Goal: Task Accomplishment & Management: Complete application form

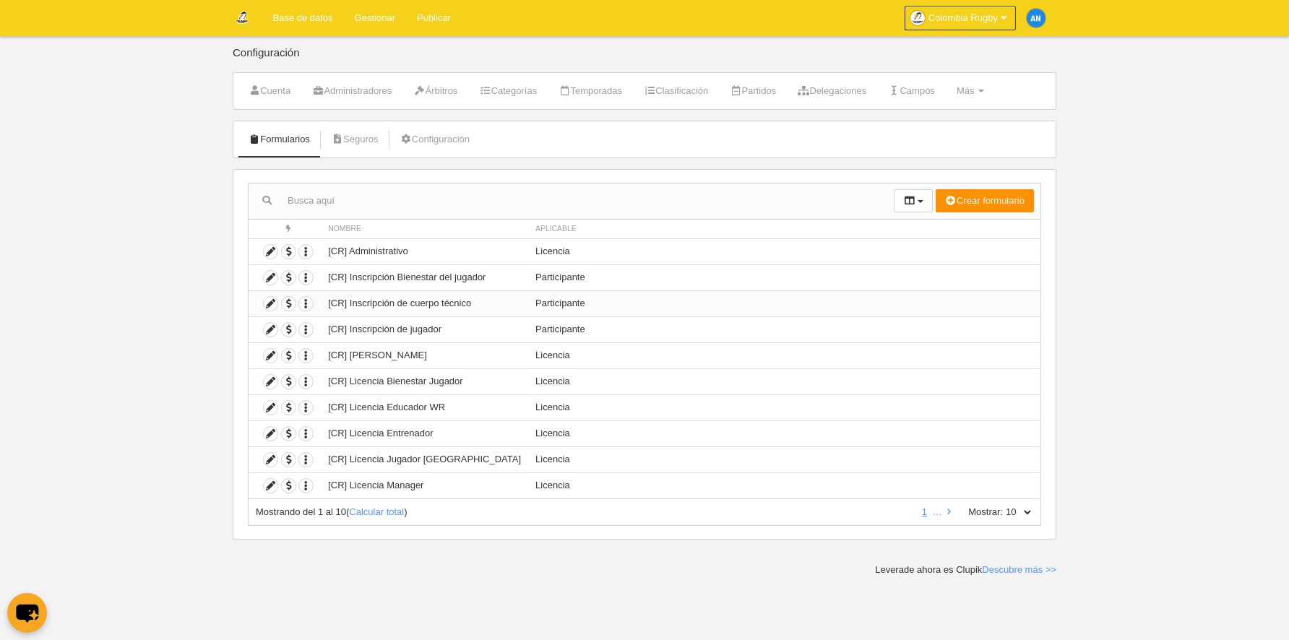
click at [262, 303] on td "Duplicar formulario Borrar formulario" at bounding box center [285, 304] width 72 height 26
click at [265, 304] on icon at bounding box center [271, 304] width 14 height 14
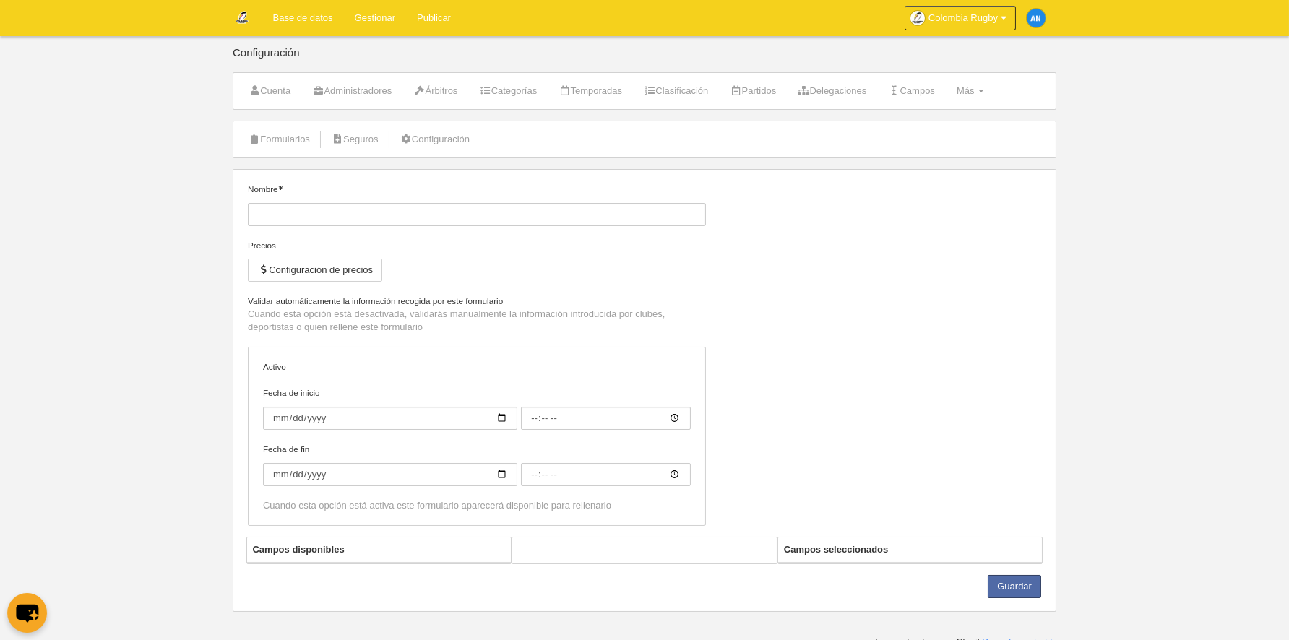
type input "[CR] Inscripción de cuerpo técnico"
checkbox input "true"
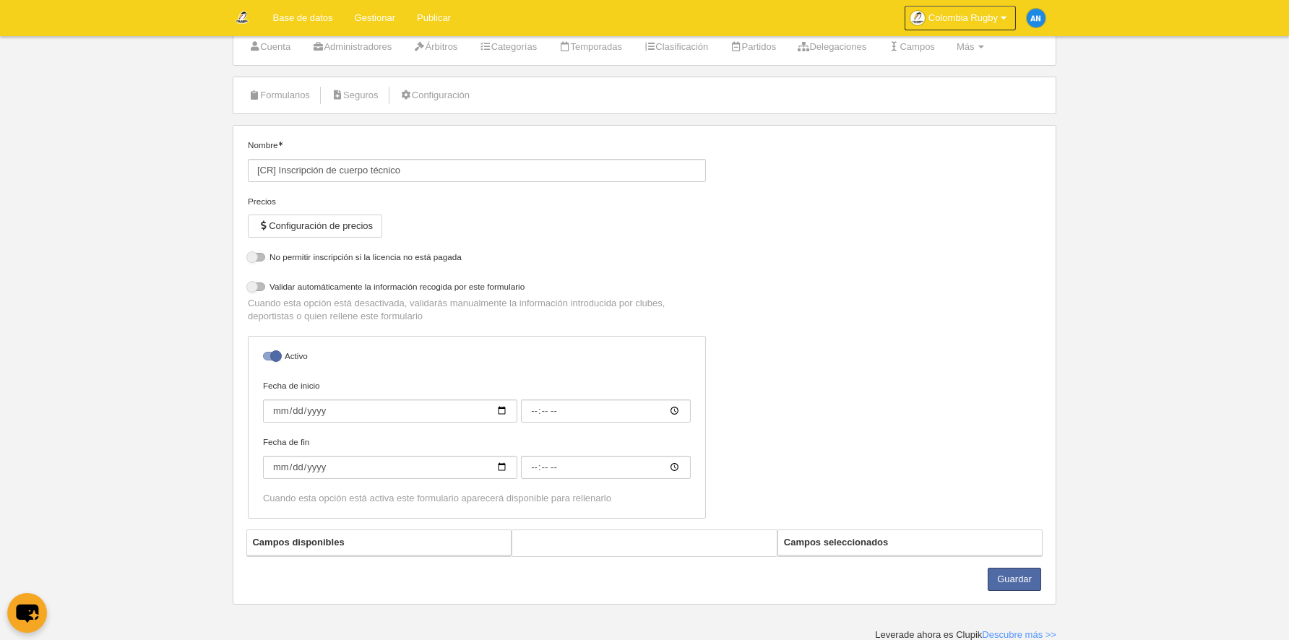
select select "selected"
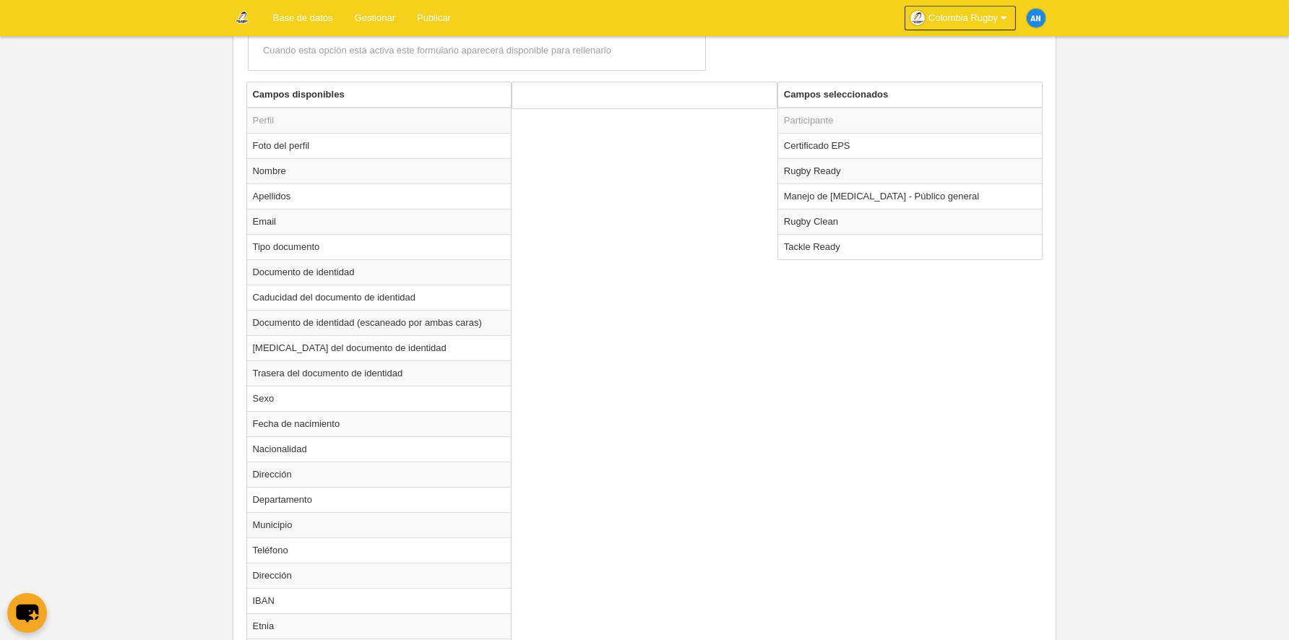
scroll to position [534, 0]
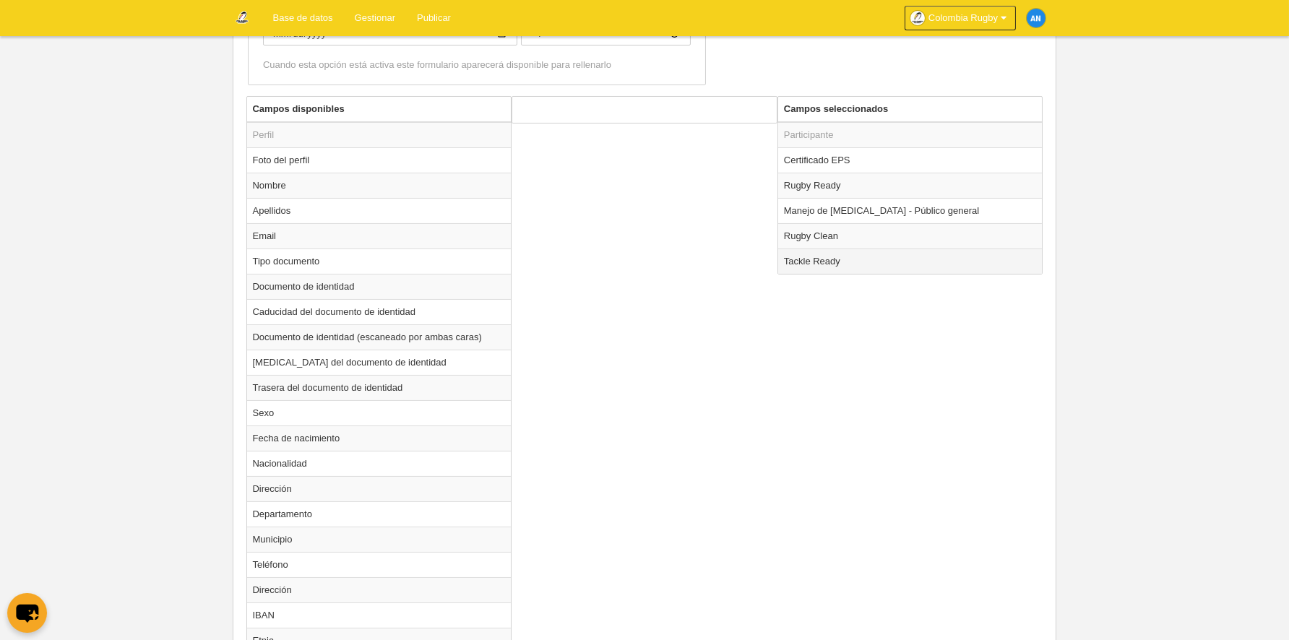
click at [821, 267] on td "Tackle Ready" at bounding box center [910, 261] width 265 height 25
radio input "true"
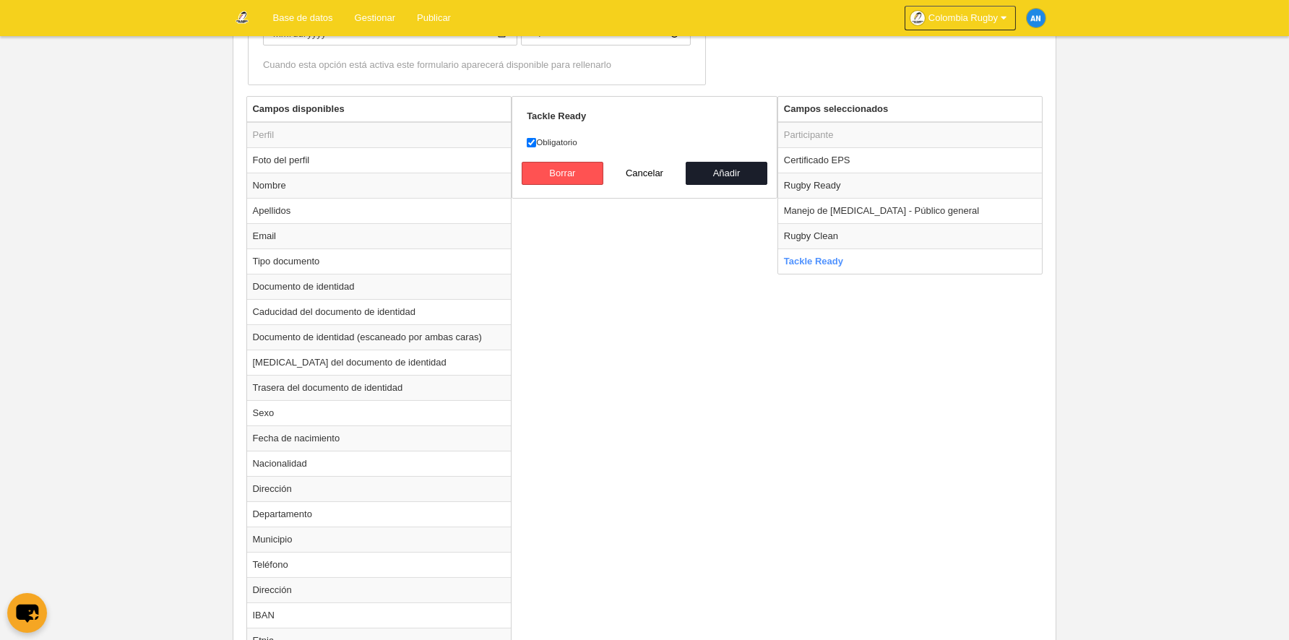
click at [558, 142] on label "Obligatorio" at bounding box center [645, 142] width 236 height 13
click at [536, 142] on input "Obligatorio" at bounding box center [531, 142] width 9 height 9
checkbox input "false"
click at [716, 173] on button "Añadir" at bounding box center [727, 173] width 82 height 23
radio input "false"
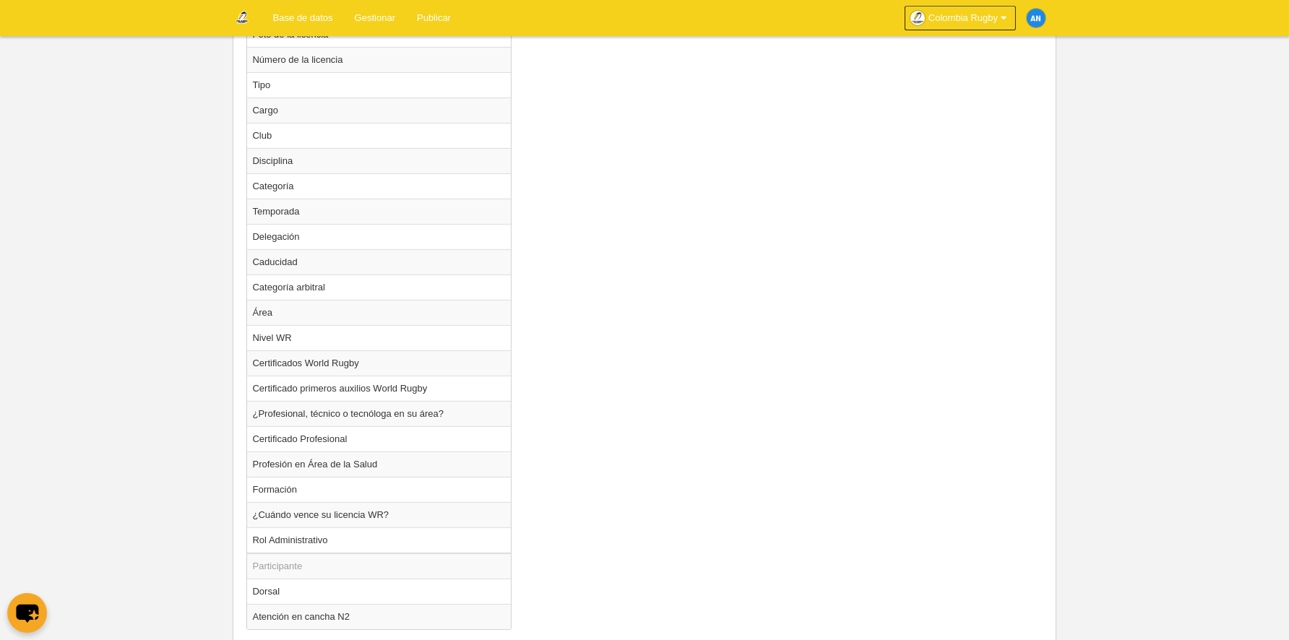
scroll to position [1364, 0]
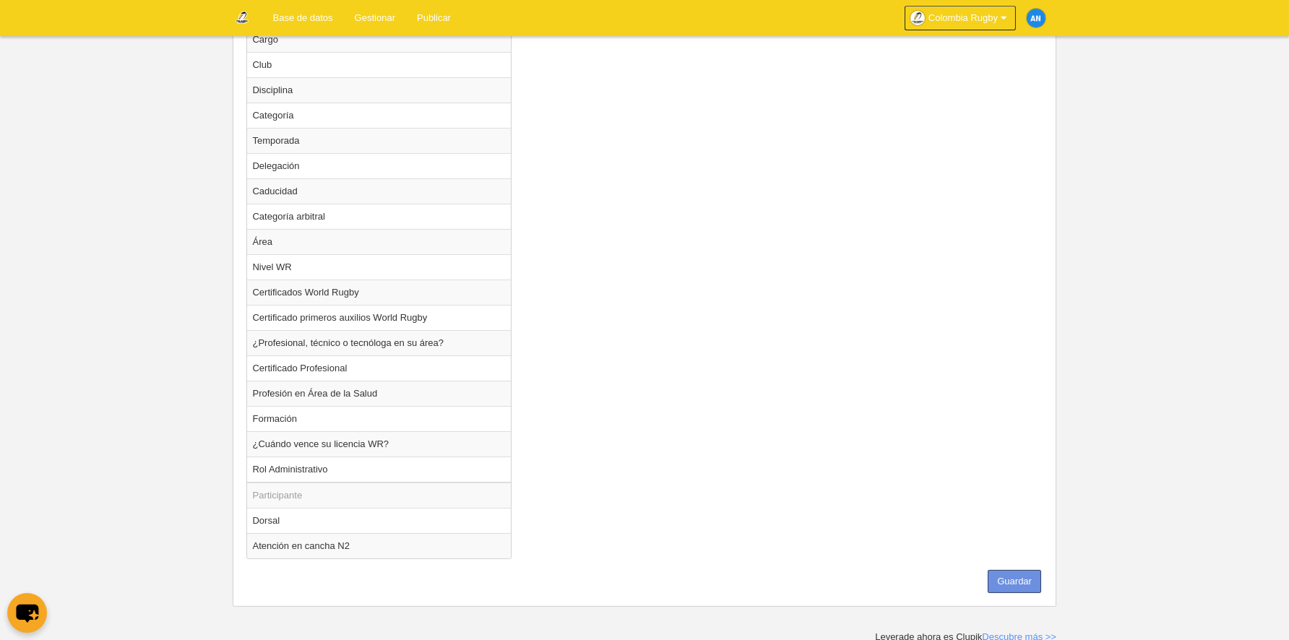
click at [1014, 581] on button "Guardar" at bounding box center [1014, 581] width 53 height 23
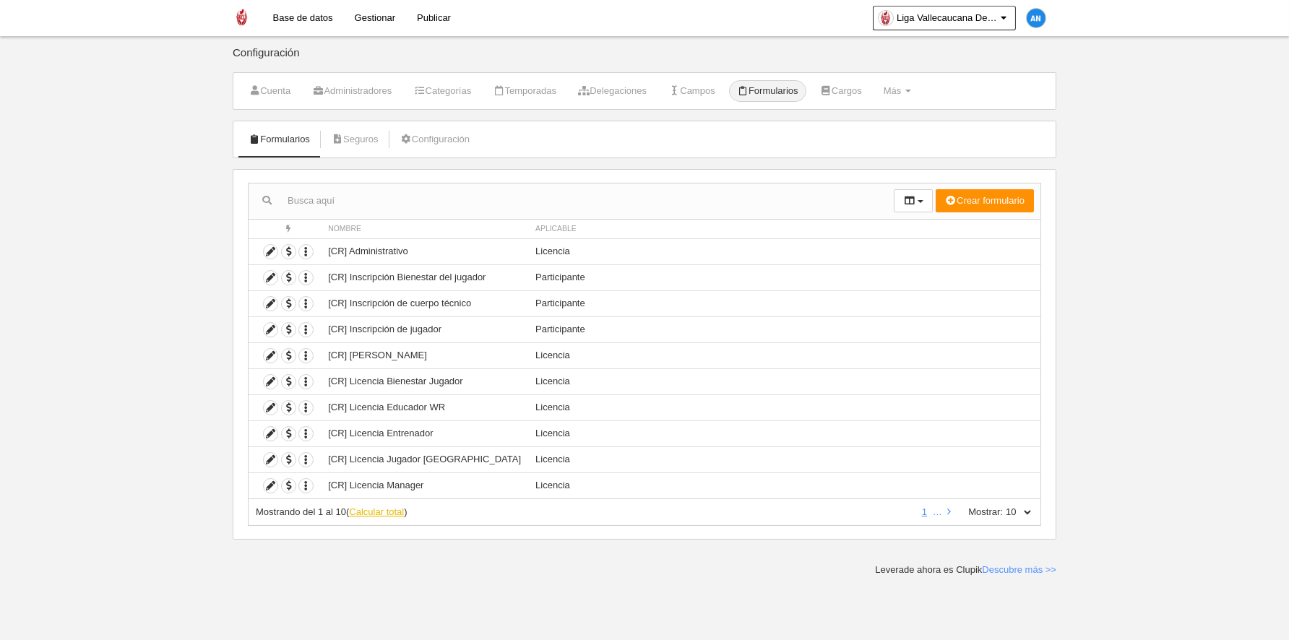
click at [400, 510] on link "Calcular total" at bounding box center [376, 512] width 55 height 11
click at [269, 457] on icon at bounding box center [271, 460] width 14 height 14
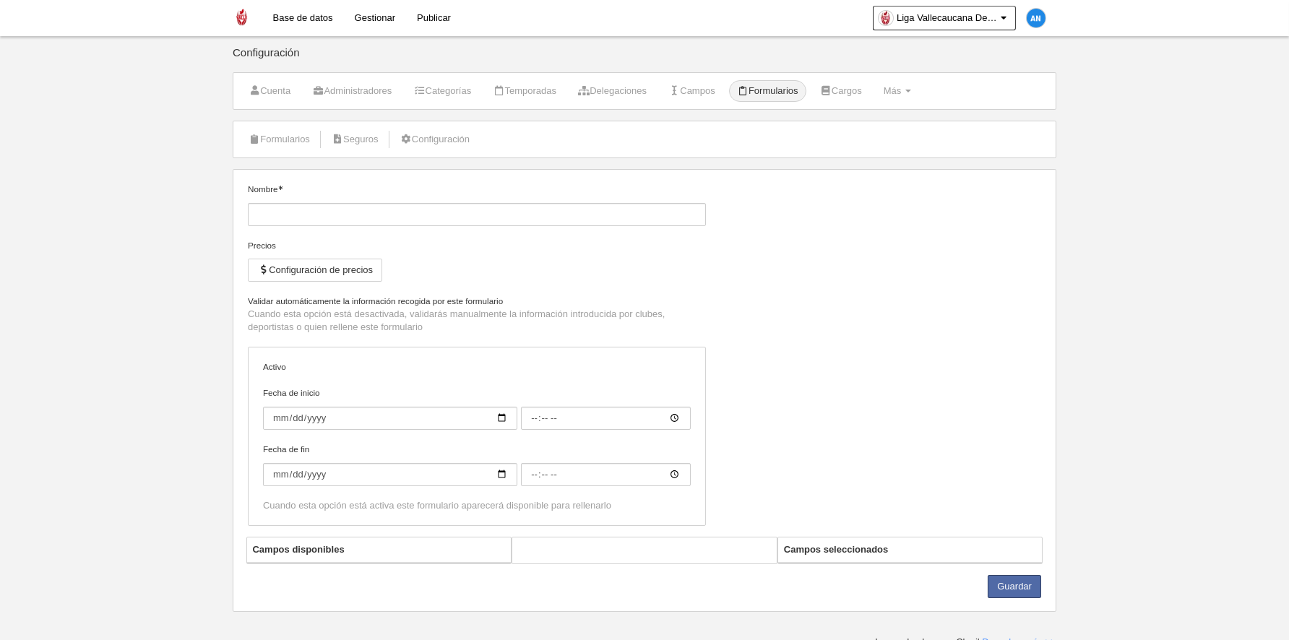
type input "[CR] Licencia Jugador [GEOGRAPHIC_DATA]"
checkbox input "true"
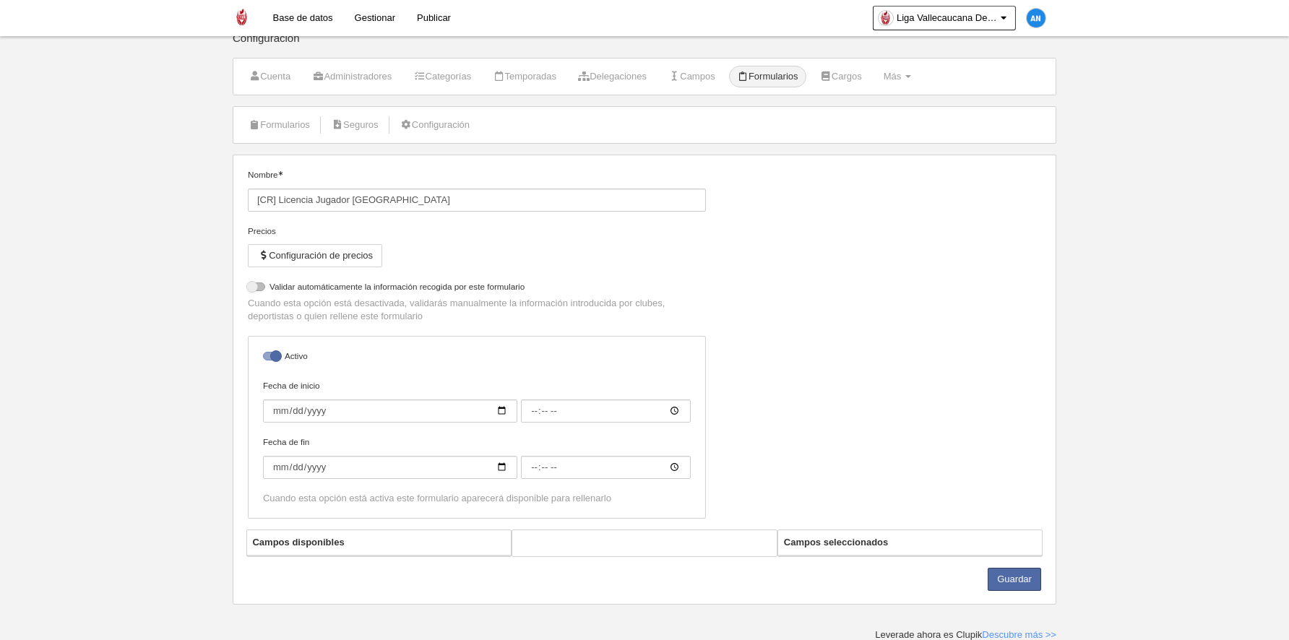
select select "selected"
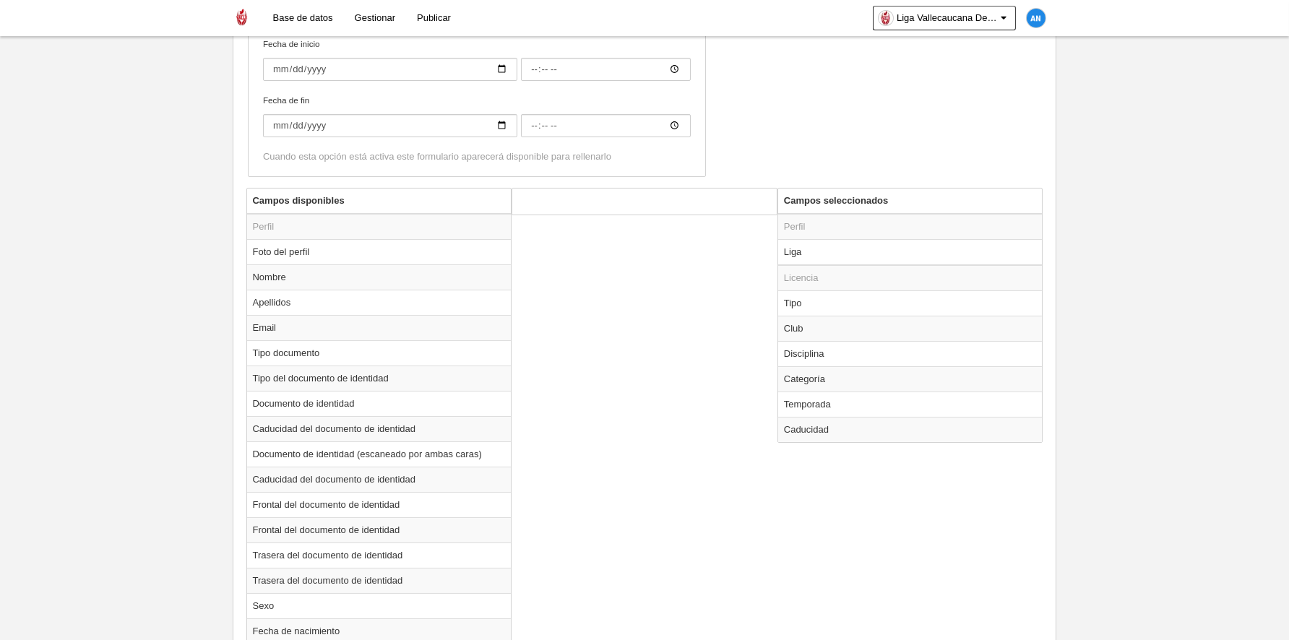
scroll to position [360, 0]
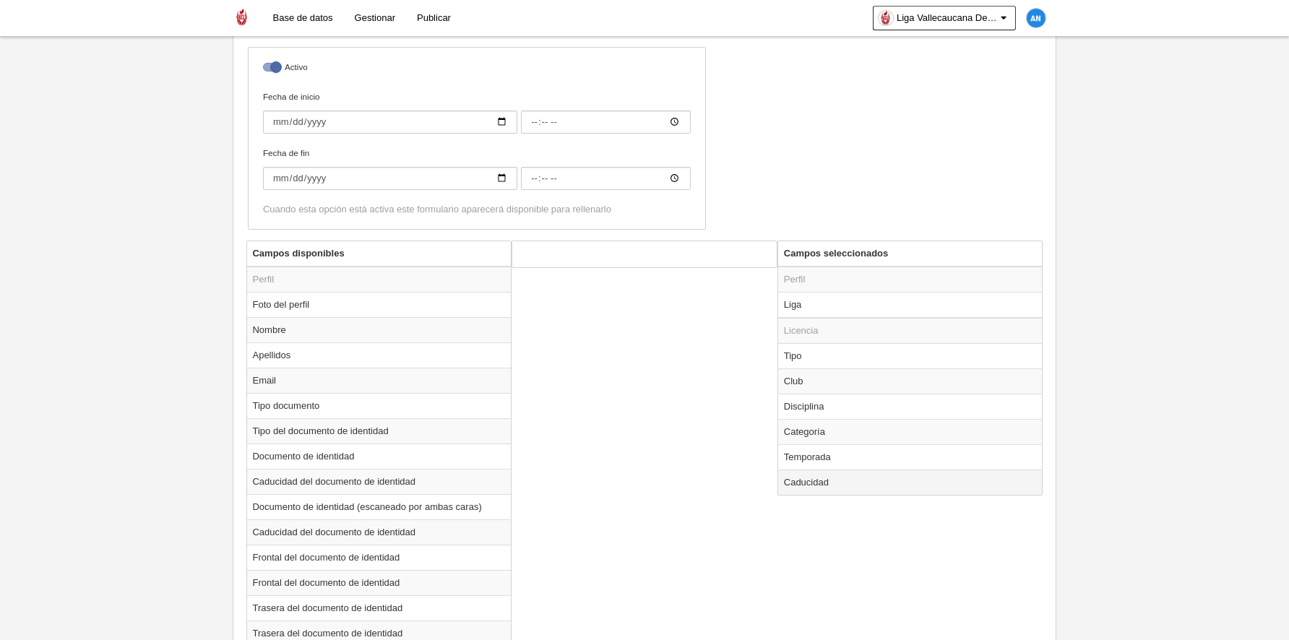
click at [826, 481] on td "Caducidad" at bounding box center [910, 482] width 265 height 25
radio input "true"
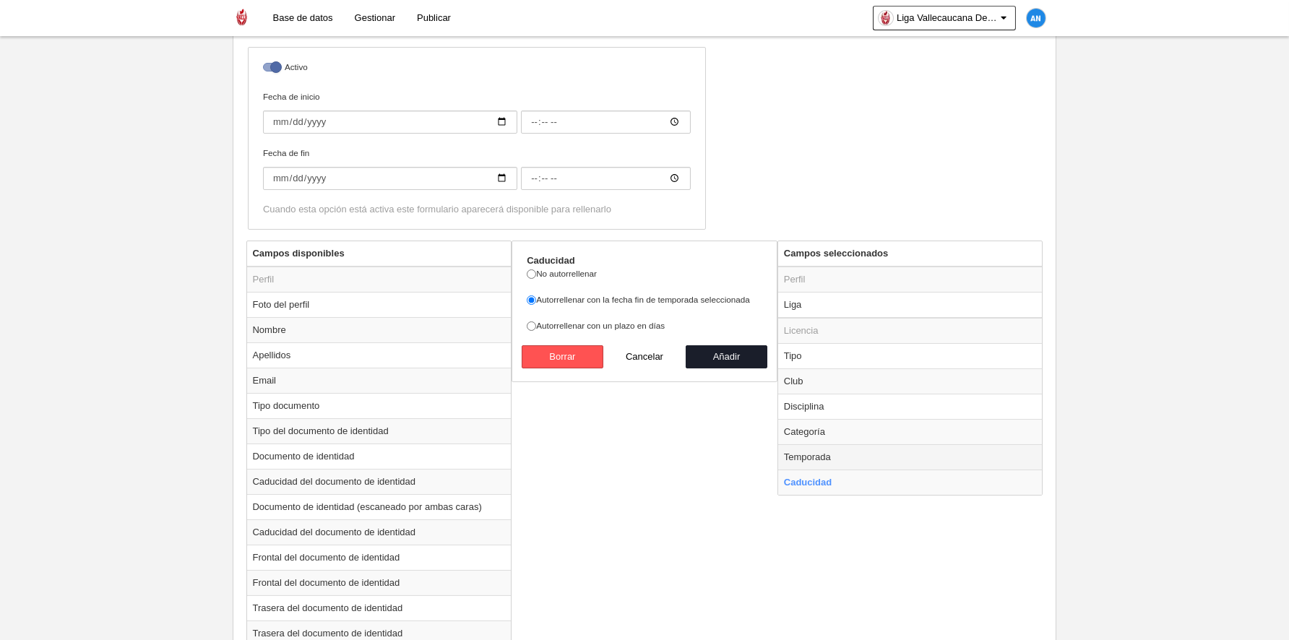
click at [848, 460] on td "Temporada" at bounding box center [910, 456] width 265 height 25
radio input "true"
select select
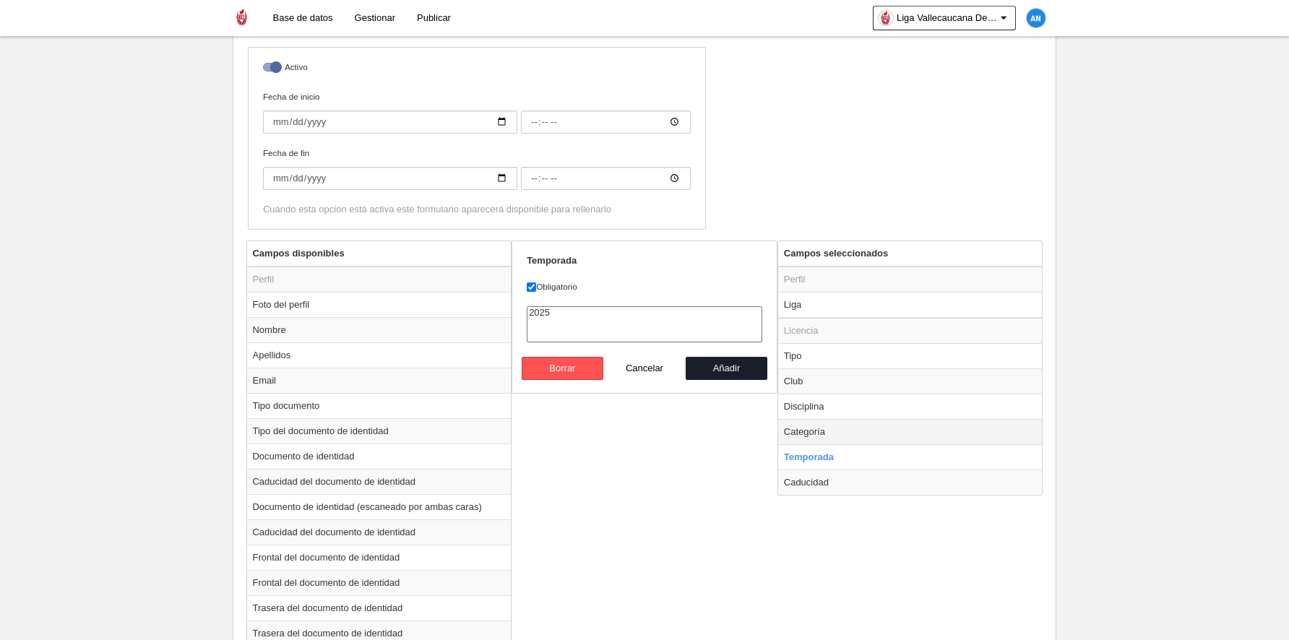
click at [848, 427] on td "Categoría" at bounding box center [910, 431] width 265 height 25
radio input "true"
click at [540, 285] on label "Obligatorio" at bounding box center [645, 286] width 236 height 13
click at [536, 285] on input "Obligatorio" at bounding box center [531, 287] width 9 height 9
checkbox input "true"
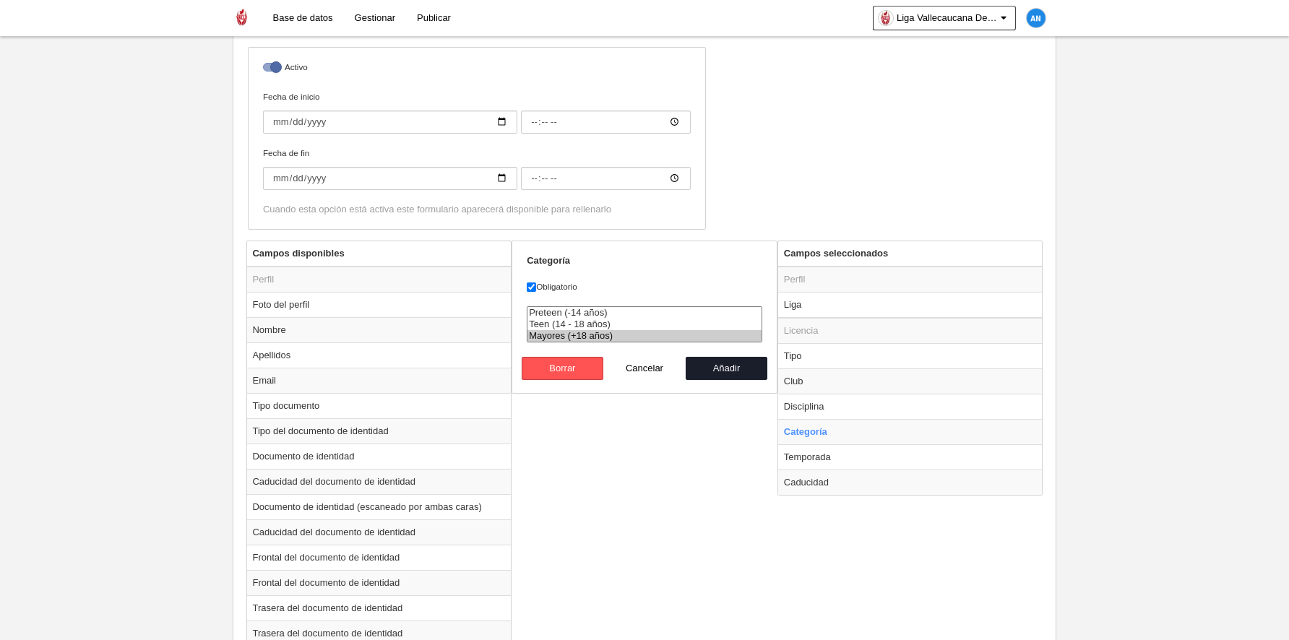
click at [591, 334] on option "Mayores (+18 años)" at bounding box center [645, 336] width 234 height 12
select select "15080"
click at [754, 371] on button "Añadir" at bounding box center [727, 368] width 82 height 23
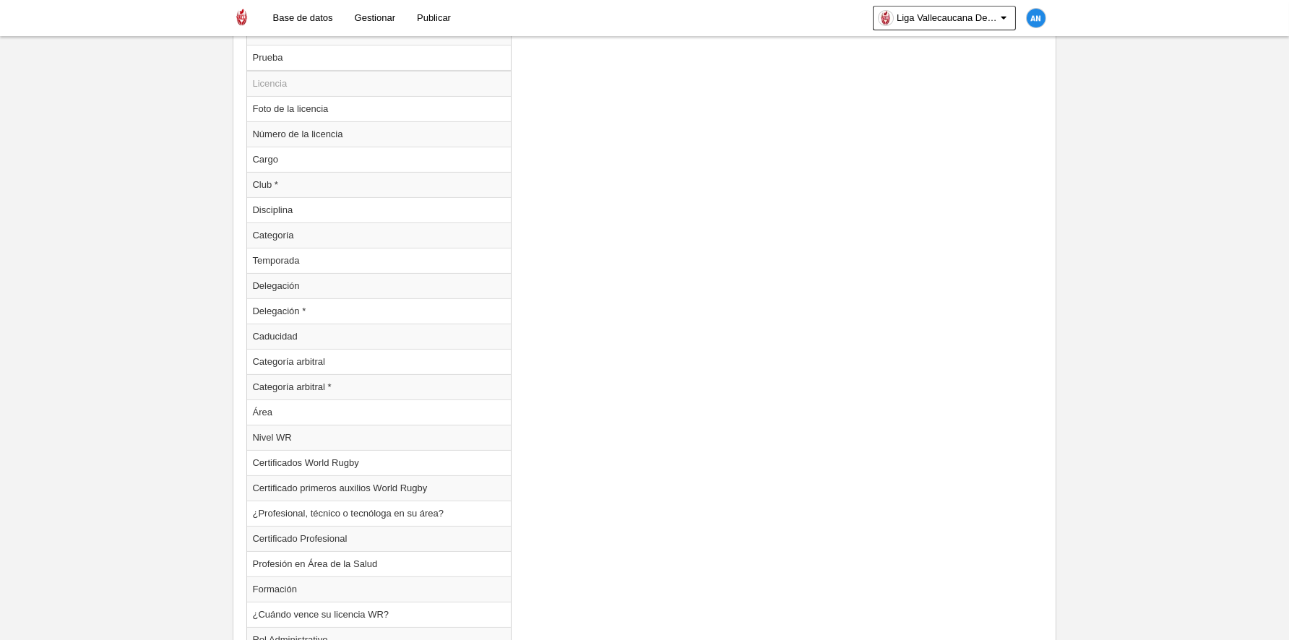
scroll to position [1359, 0]
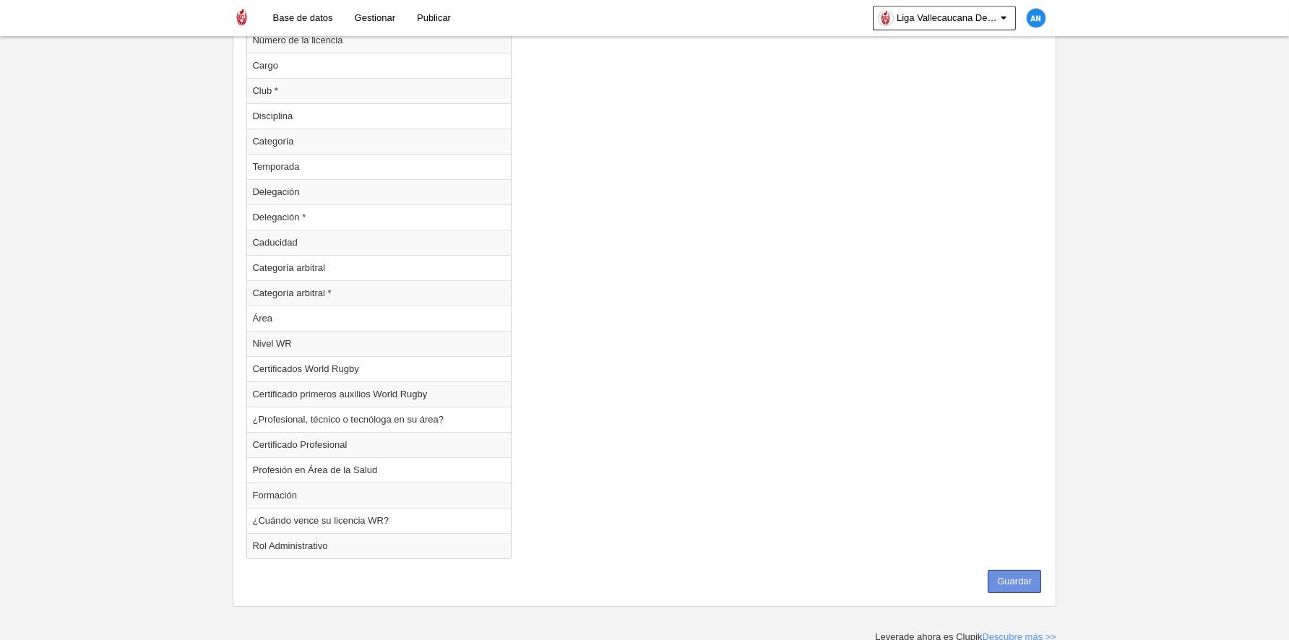
click at [1020, 580] on button "Guardar" at bounding box center [1014, 581] width 53 height 23
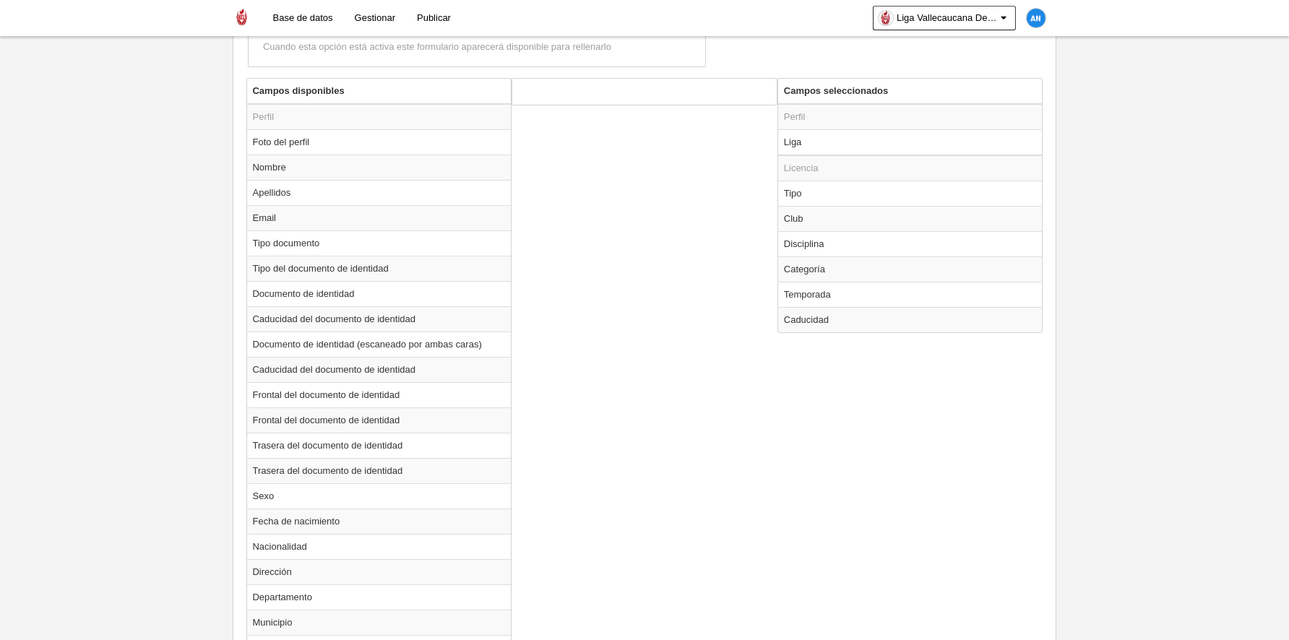
scroll to position [491, 0]
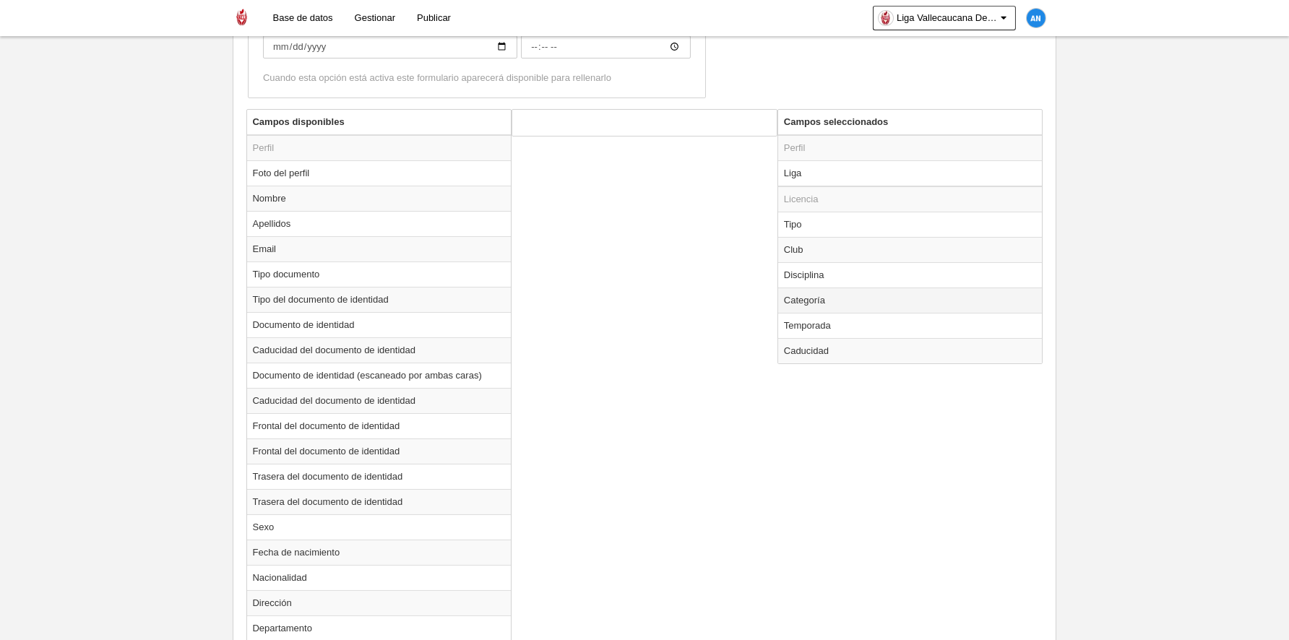
click at [830, 299] on td "Categoría" at bounding box center [910, 300] width 265 height 25
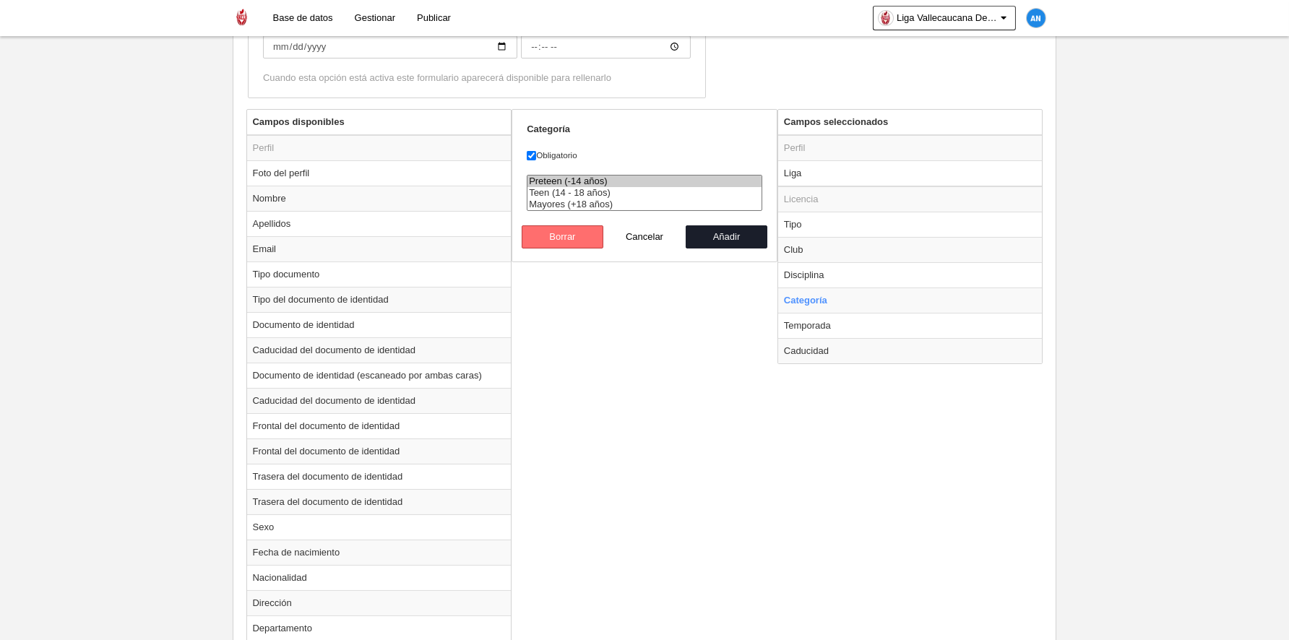
click at [592, 235] on button "Borrar" at bounding box center [563, 236] width 82 height 23
radio input "false"
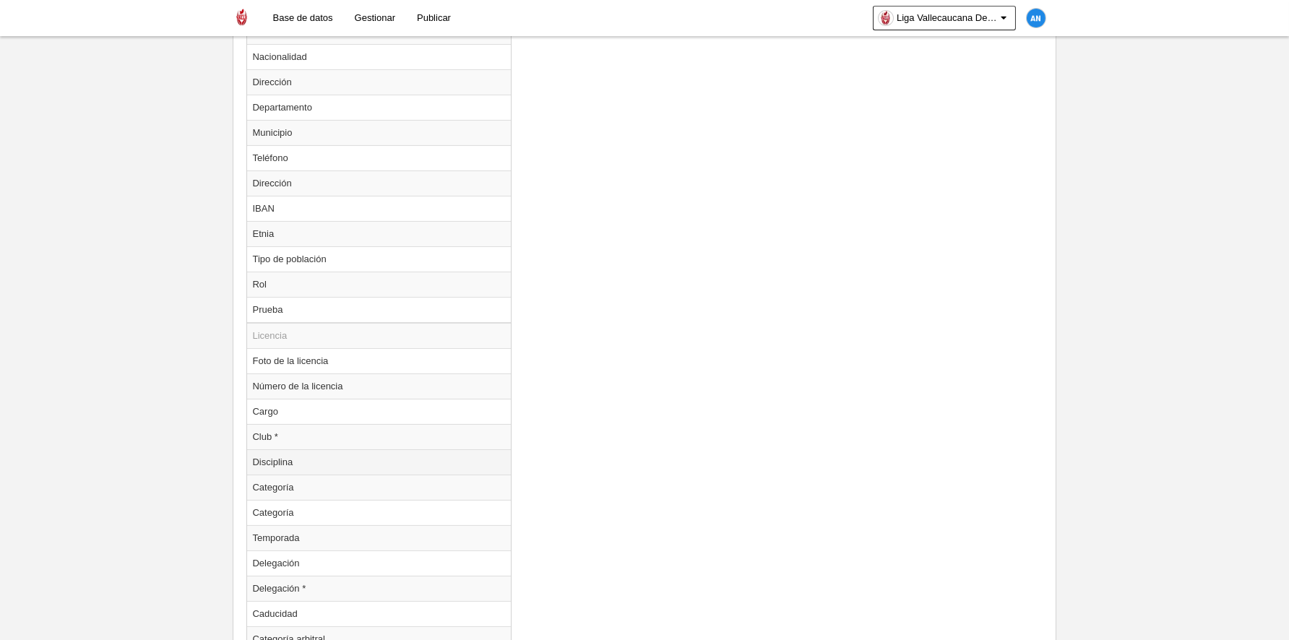
scroll to position [1070, 0]
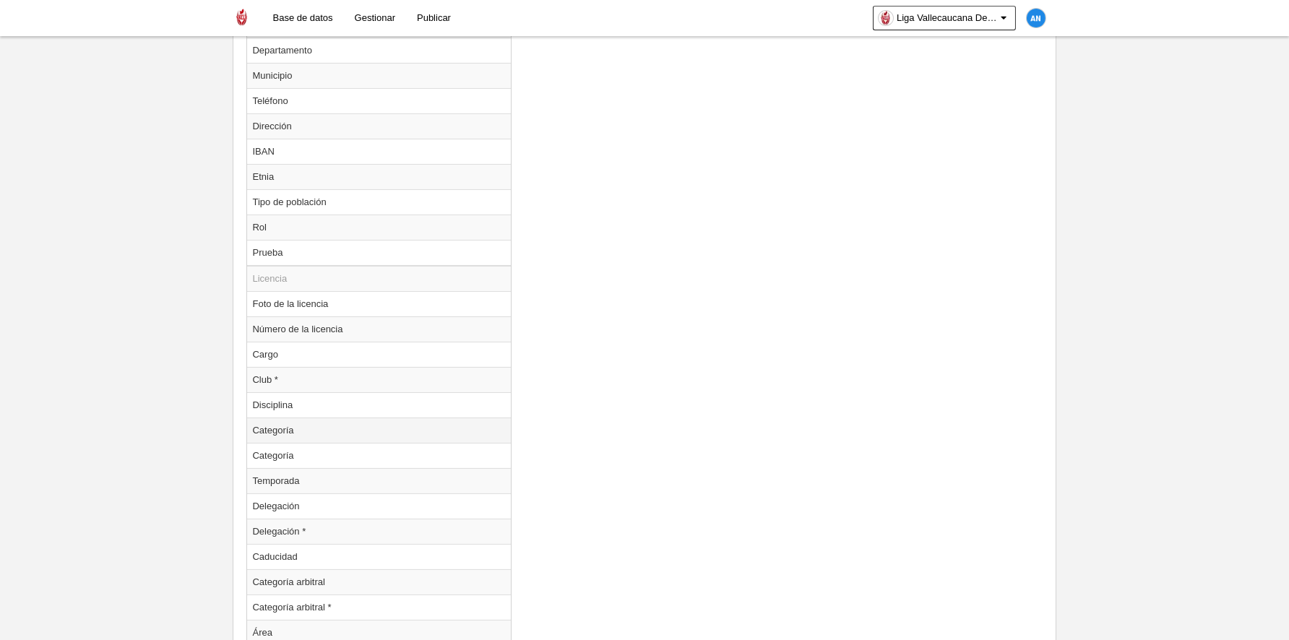
click at [359, 426] on td "Categoría" at bounding box center [379, 430] width 265 height 25
radio input "true"
select select
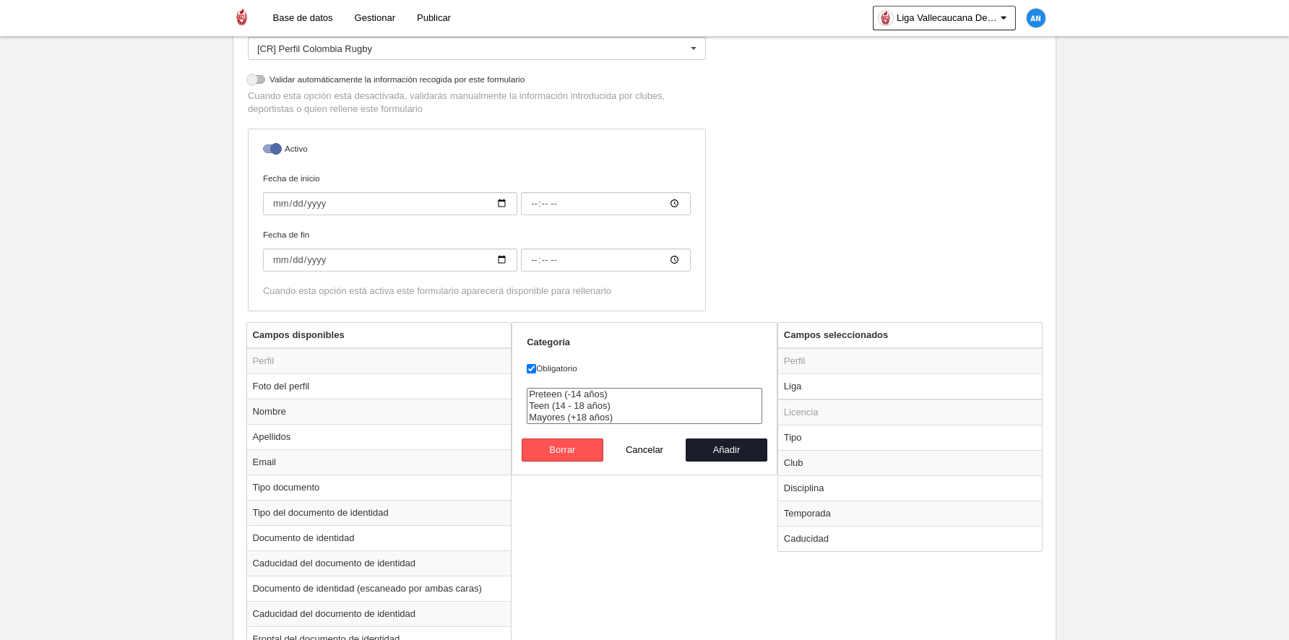
scroll to position [202, 0]
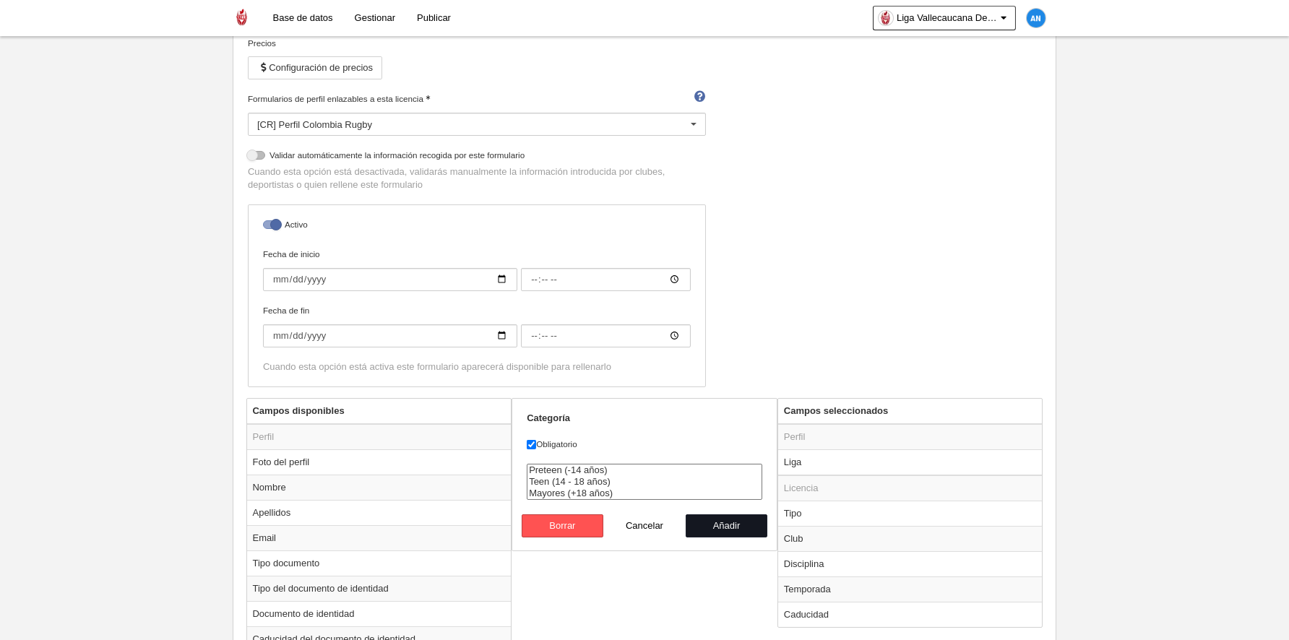
click at [730, 525] on button "Añadir" at bounding box center [727, 526] width 82 height 23
radio input "false"
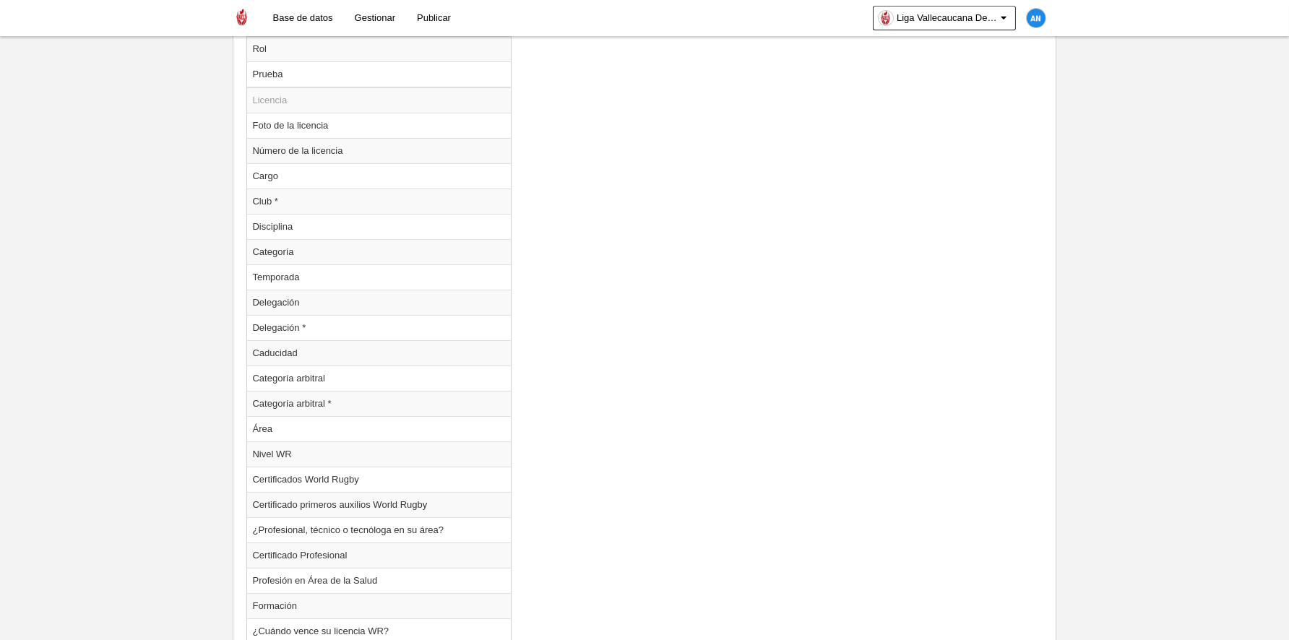
scroll to position [1359, 0]
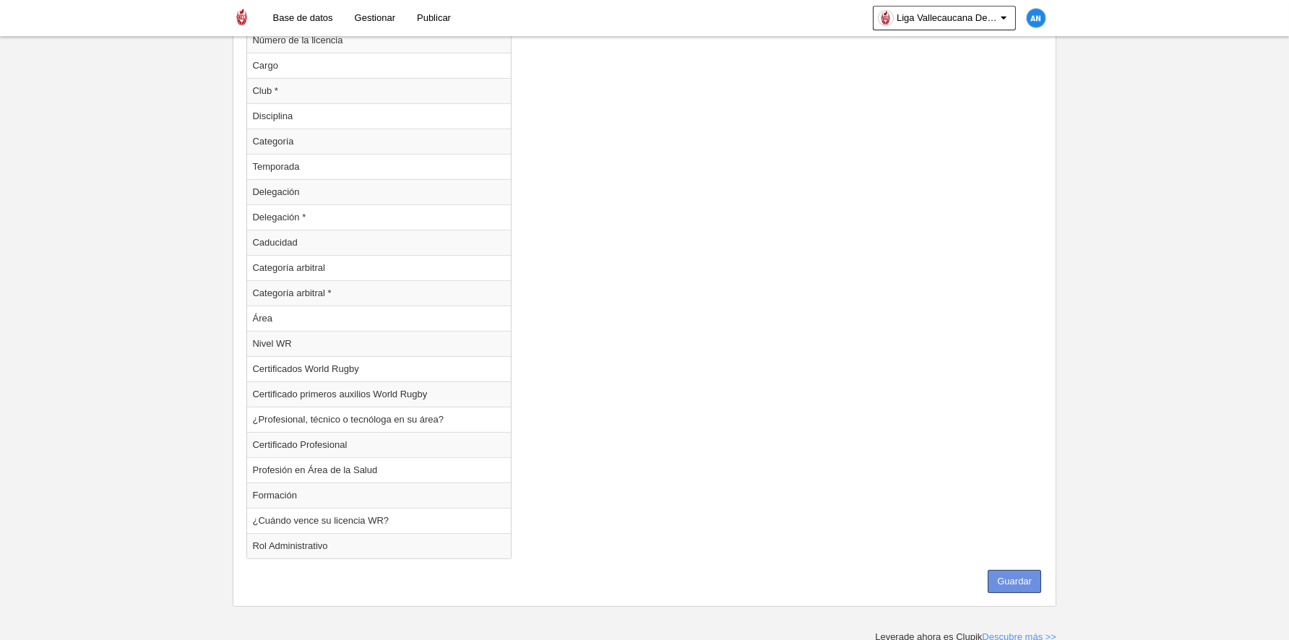
click at [1009, 581] on button "Guardar" at bounding box center [1014, 581] width 53 height 23
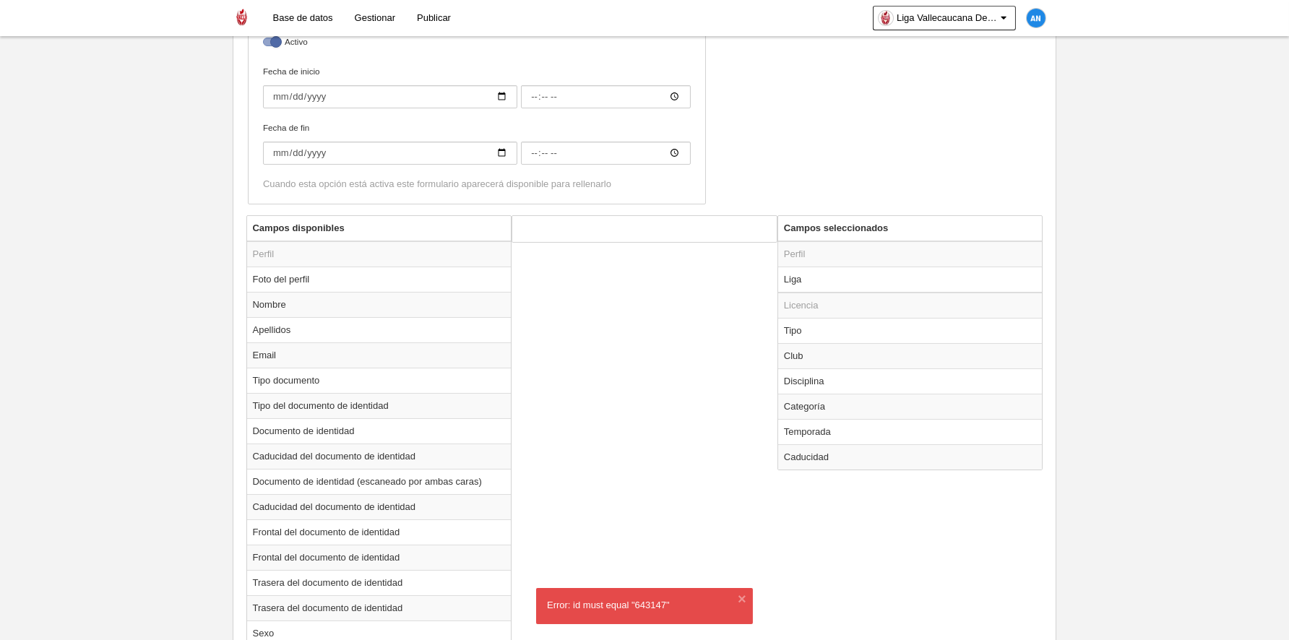
scroll to position [275, 0]
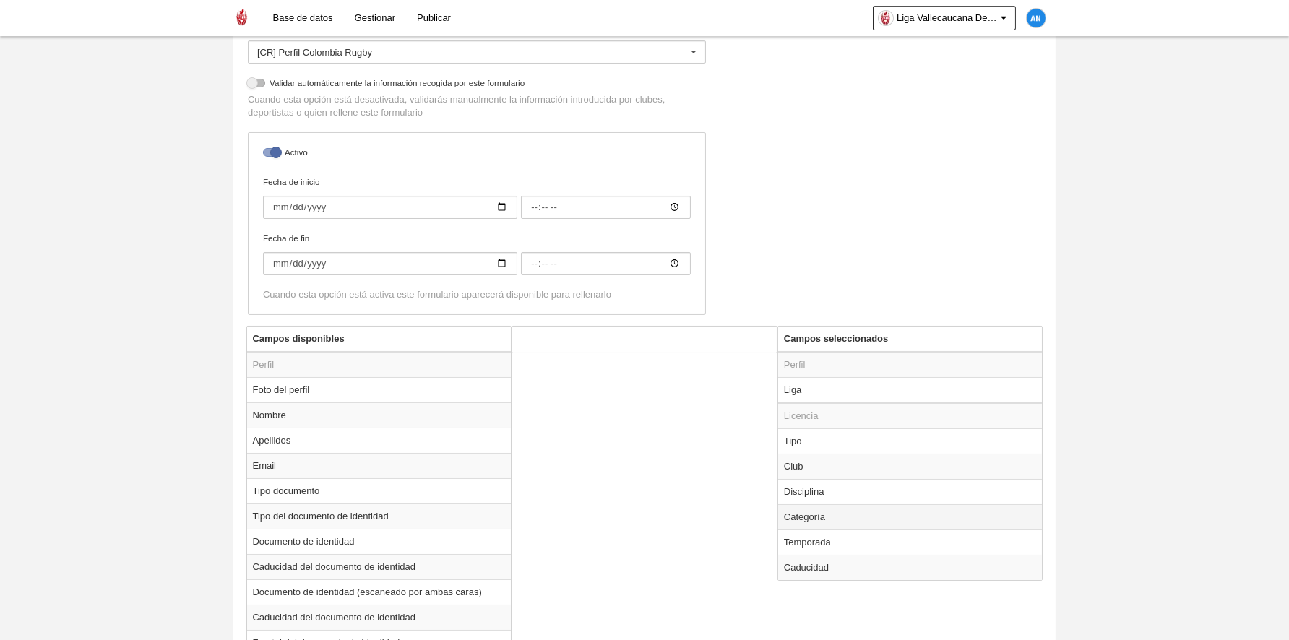
click at [880, 523] on td "Categoría" at bounding box center [910, 516] width 265 height 25
radio input "true"
select select
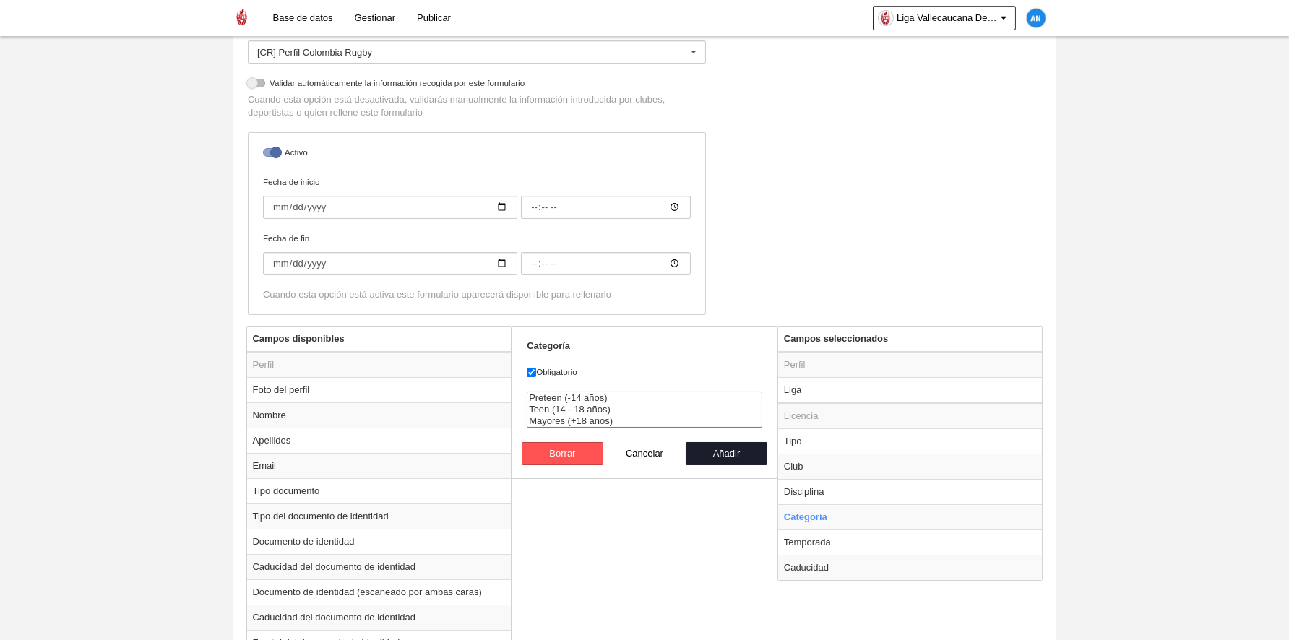
click at [555, 372] on label "Obligatorio" at bounding box center [645, 372] width 236 height 13
click at [536, 372] on input "Obligatorio" at bounding box center [531, 372] width 9 height 9
checkbox input "false"
click at [724, 447] on button "Añadir" at bounding box center [727, 453] width 82 height 23
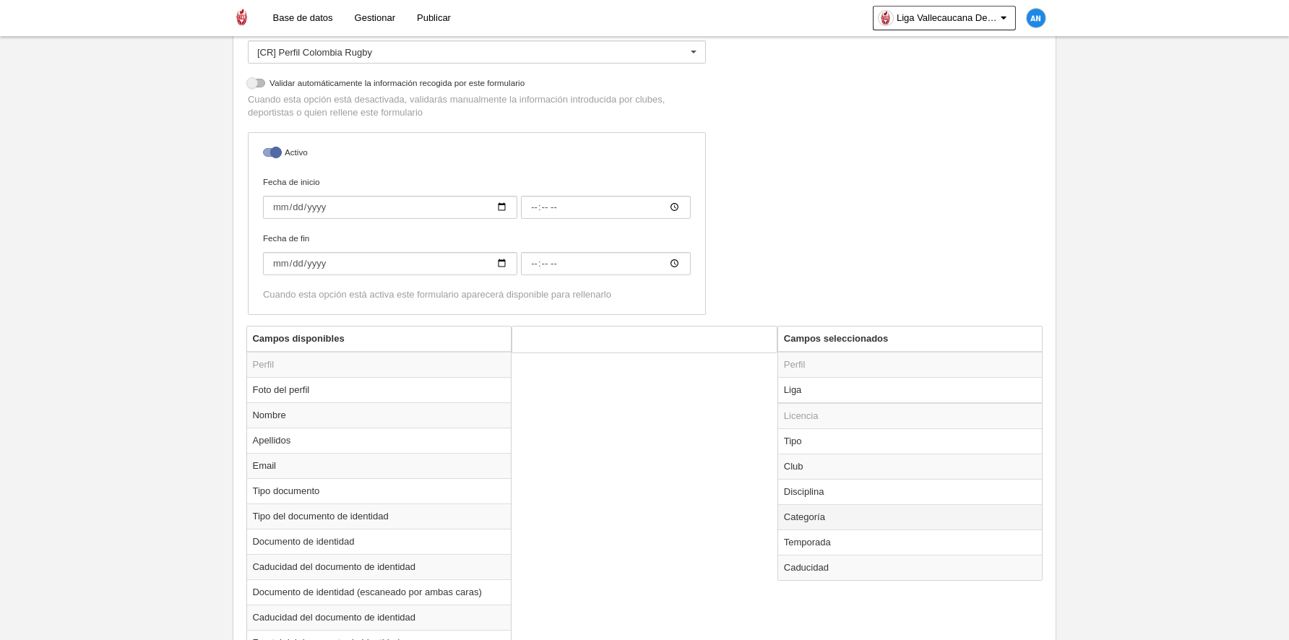
click at [833, 515] on td "Categoría" at bounding box center [910, 516] width 265 height 25
radio input "true"
select select
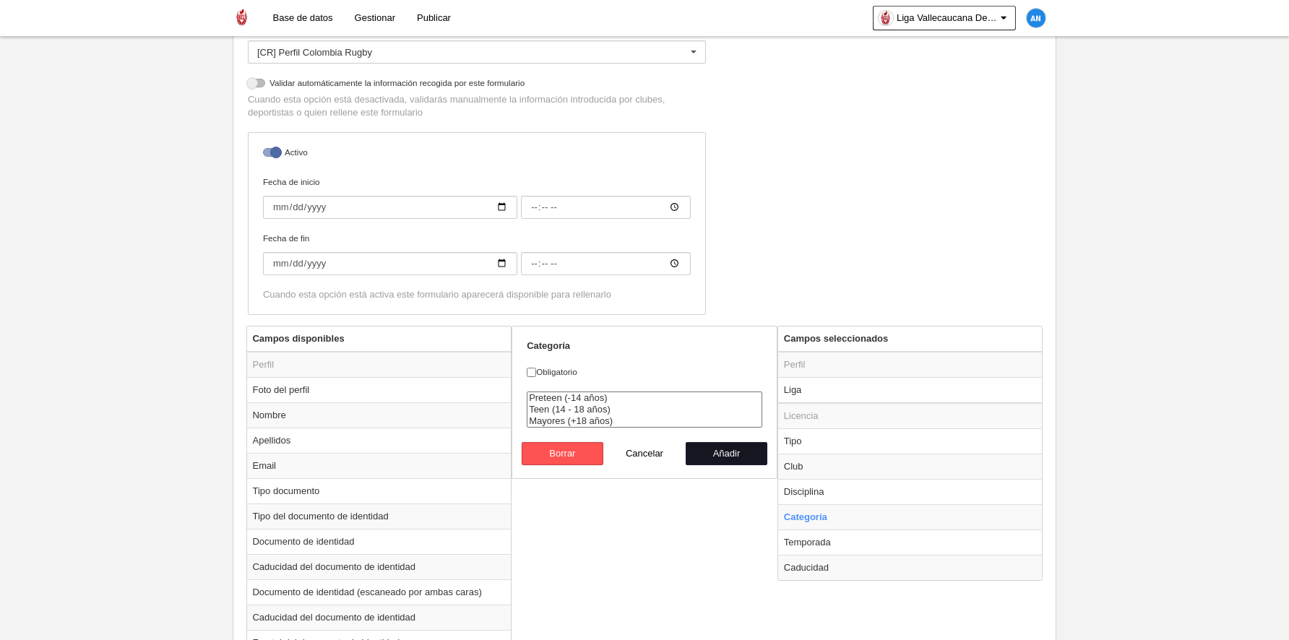
click at [724, 455] on button "Añadir" at bounding box center [727, 453] width 82 height 23
radio input "false"
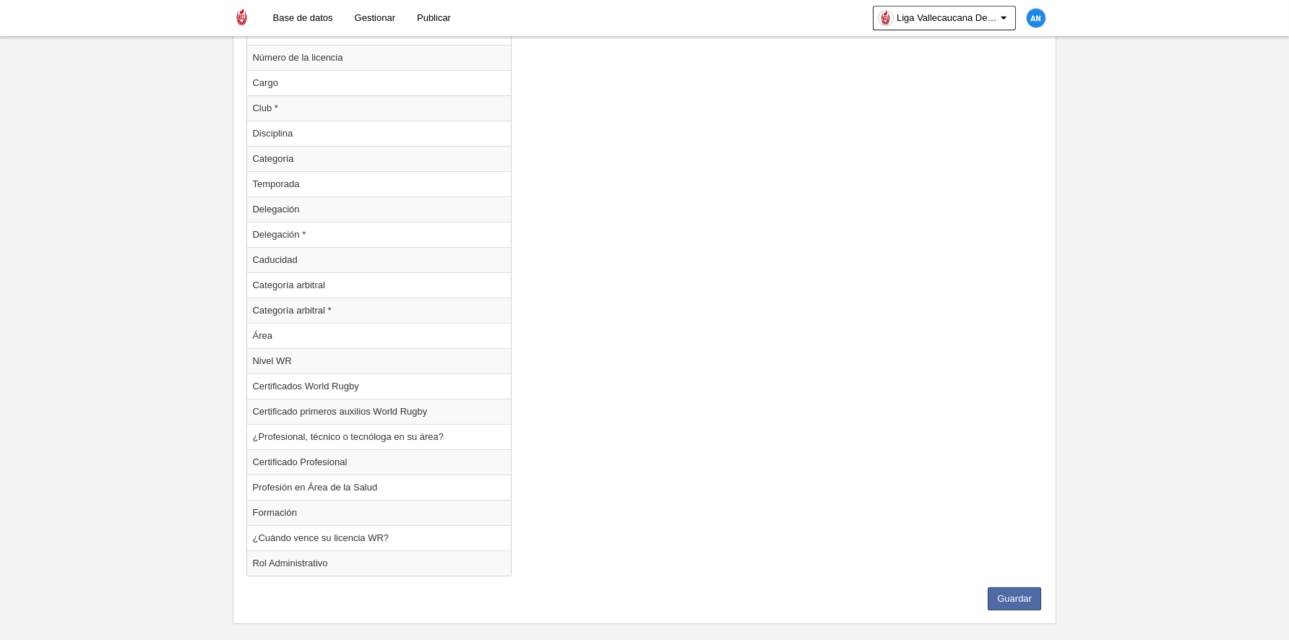
scroll to position [1359, 0]
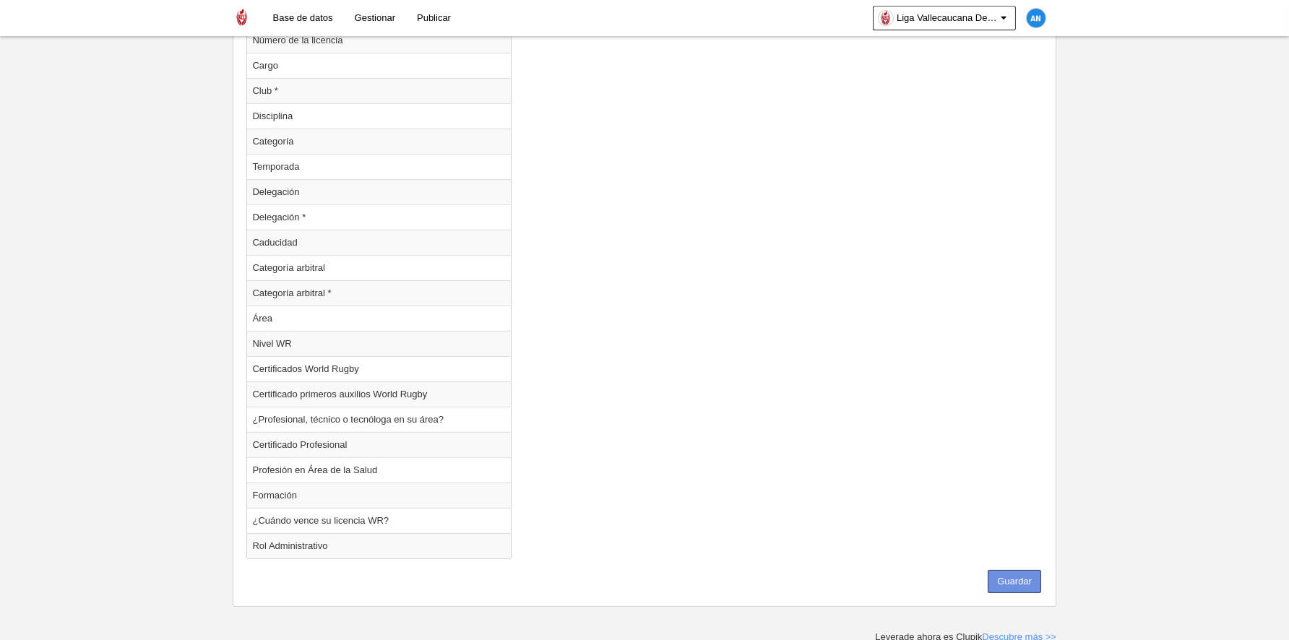
click at [1006, 576] on button "Guardar" at bounding box center [1014, 581] width 53 height 23
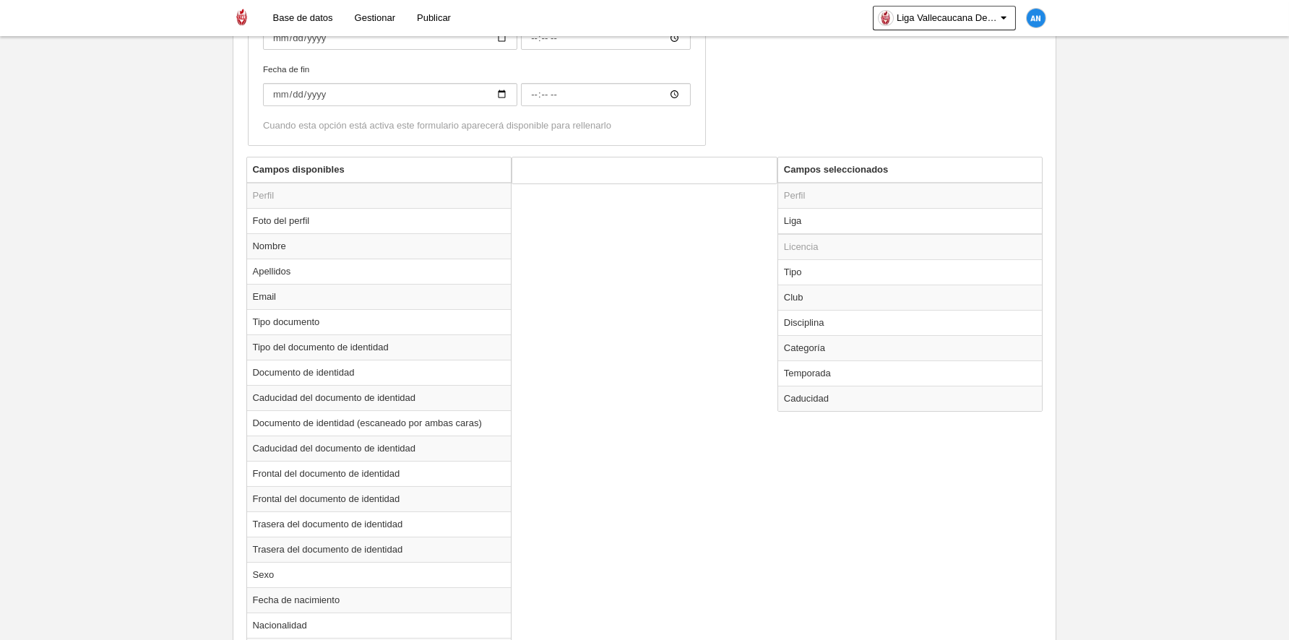
scroll to position [419, 0]
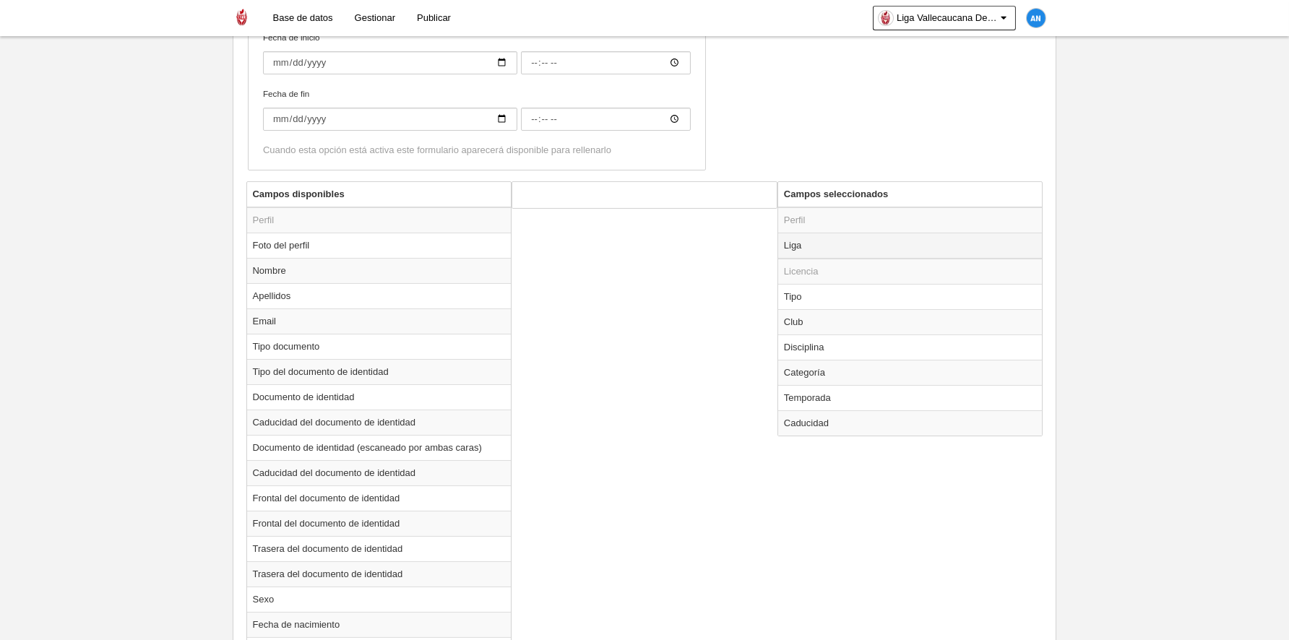
click at [833, 244] on td "Liga" at bounding box center [910, 246] width 265 height 26
radio input "true"
select select
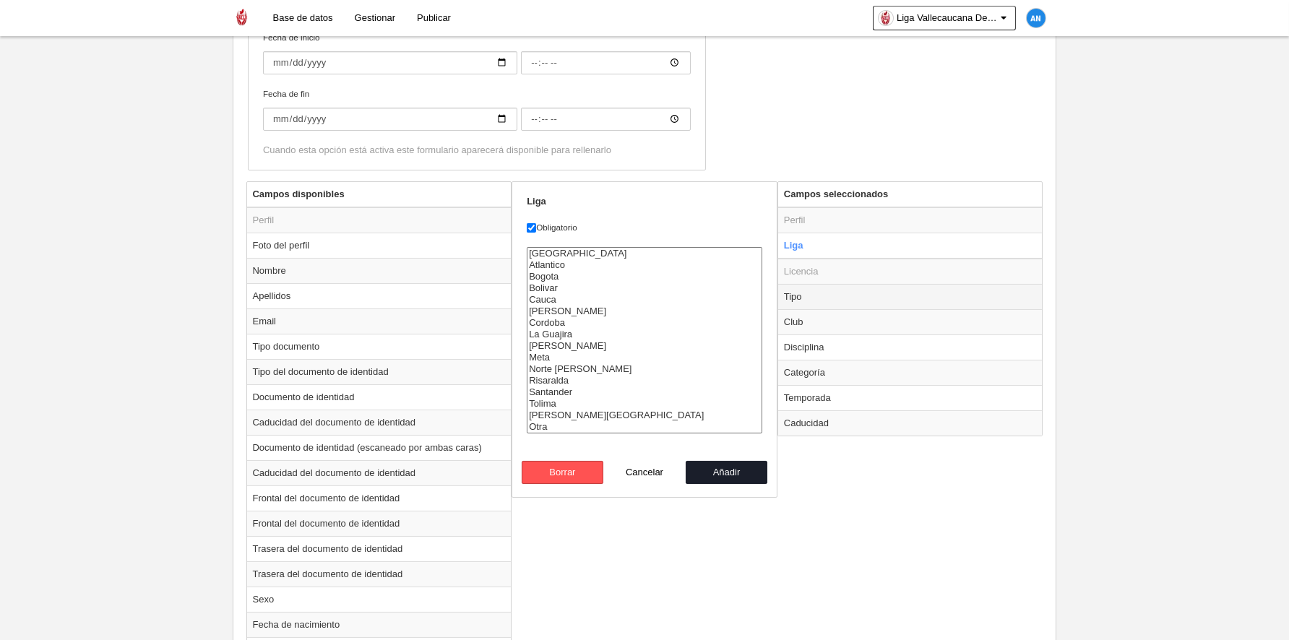
click at [841, 292] on td "Tipo" at bounding box center [910, 296] width 265 height 25
radio input "false"
radio input "true"
select select "player"
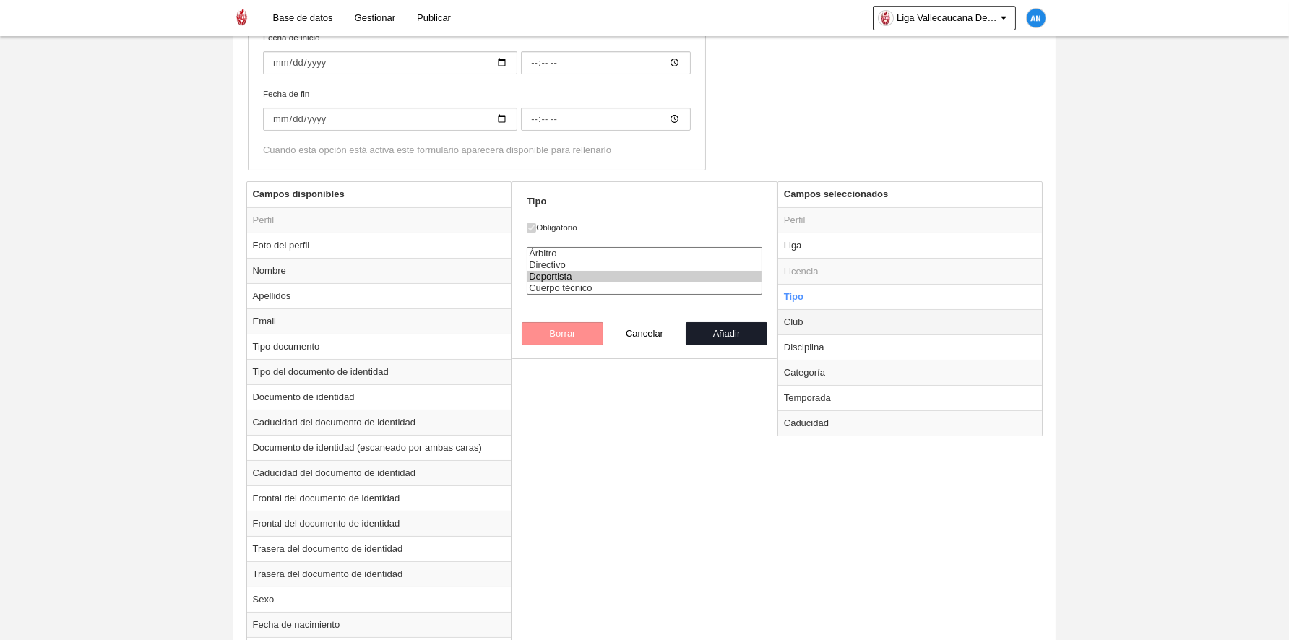
click at [847, 319] on td "Club" at bounding box center [910, 321] width 265 height 25
radio input "false"
radio input "true"
select select
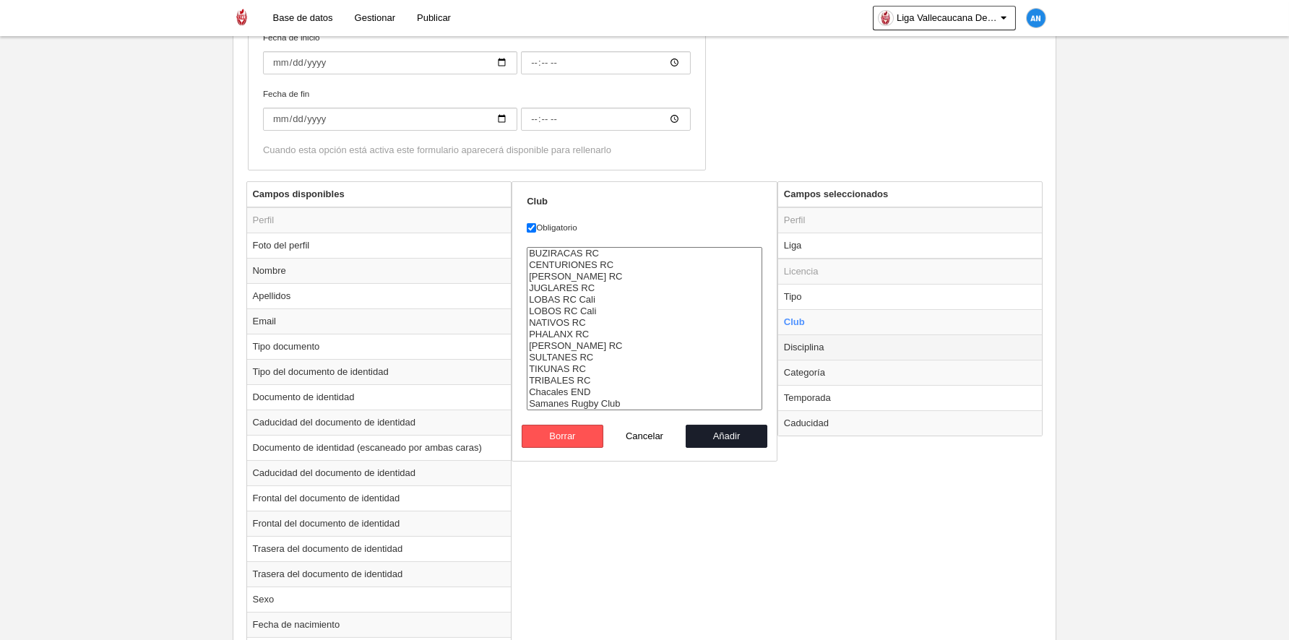
click at [847, 350] on td "Disciplina" at bounding box center [910, 347] width 265 height 25
radio input "false"
radio input "true"
select select "18"
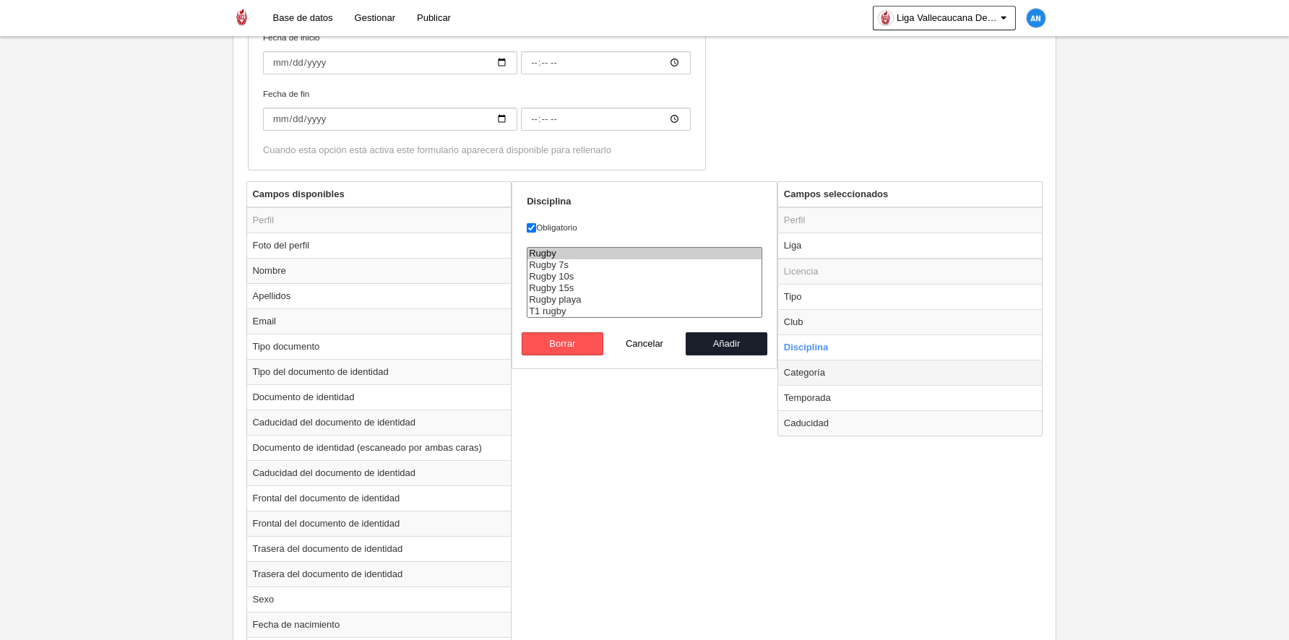
click at [849, 378] on td "Categoría" at bounding box center [910, 372] width 265 height 25
radio input "false"
radio input "true"
checkbox input "false"
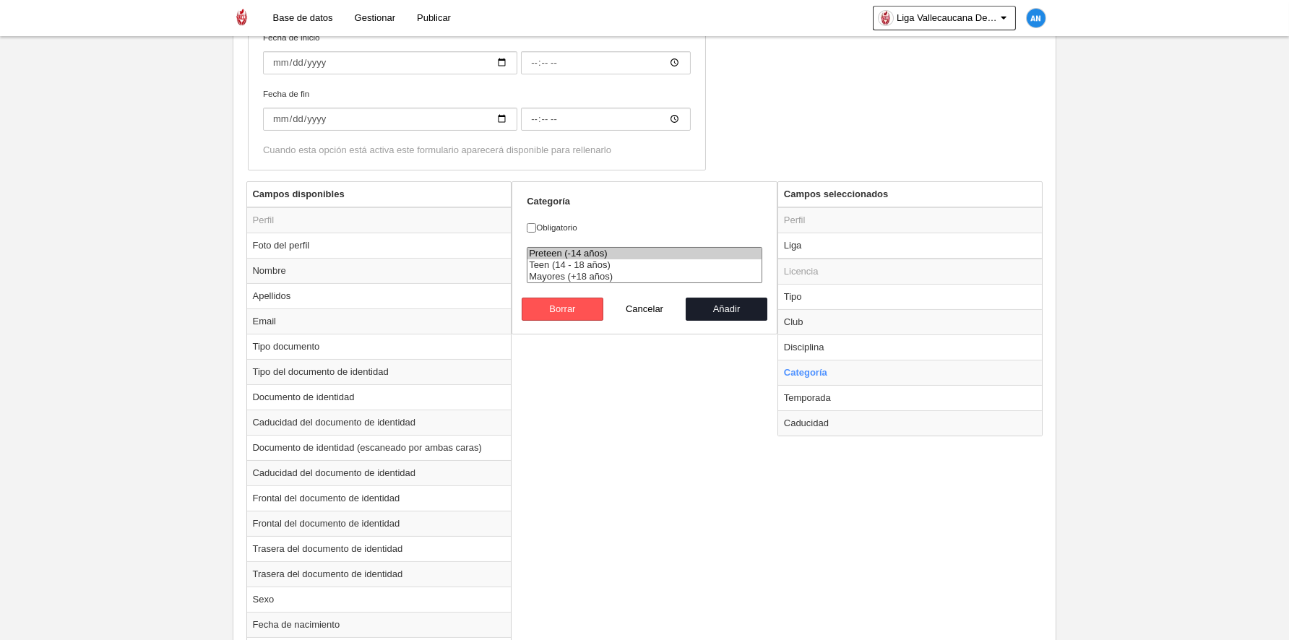
click at [590, 257] on option "Preteen (-14 años)" at bounding box center [645, 254] width 234 height 12
select select "15080"
click at [743, 306] on button "Añadir" at bounding box center [727, 309] width 82 height 23
radio input "false"
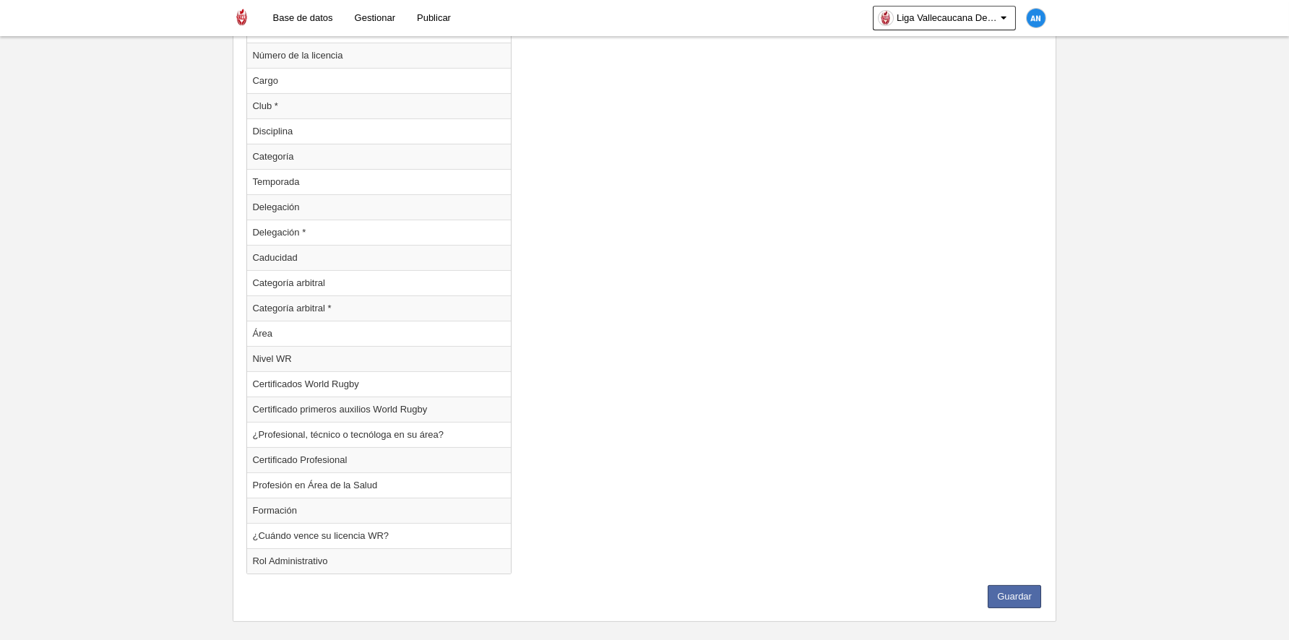
scroll to position [1359, 0]
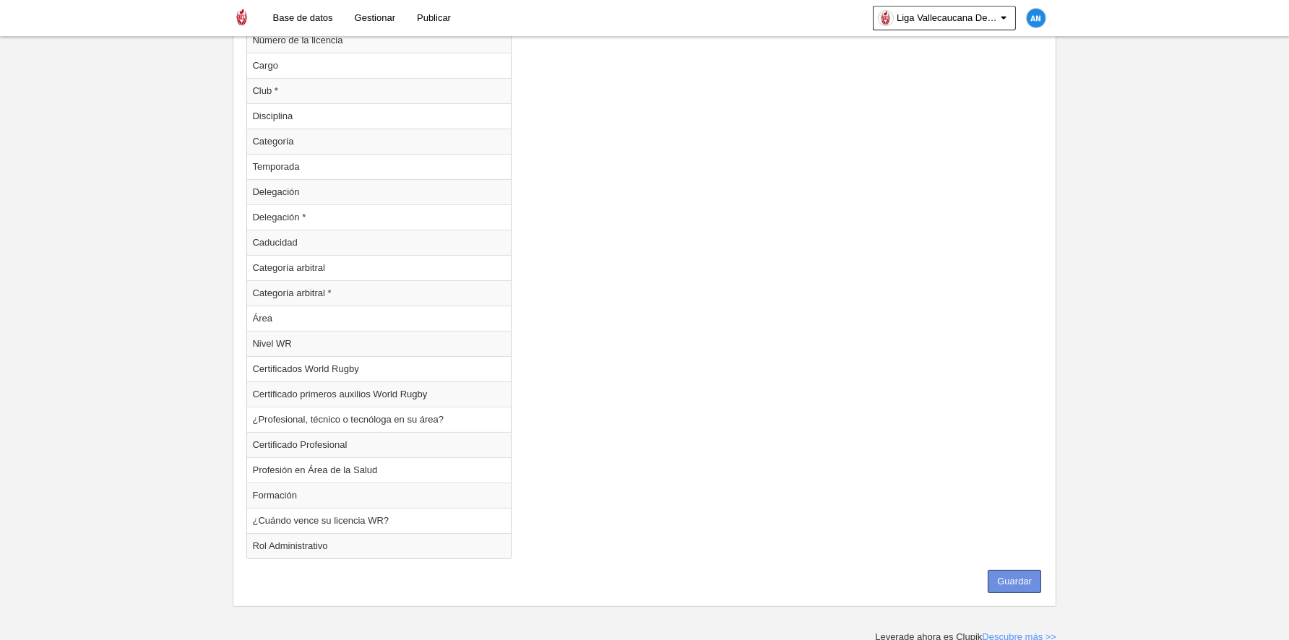
click at [1013, 577] on button "Guardar" at bounding box center [1014, 581] width 53 height 23
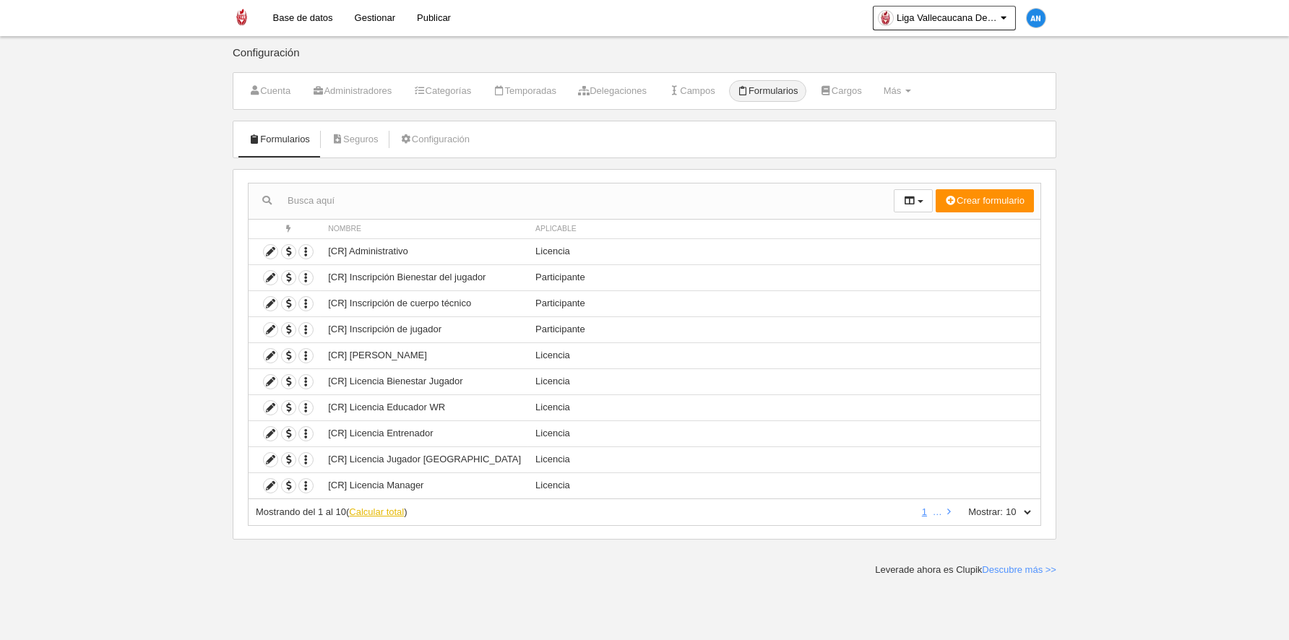
click at [371, 510] on link "Calcular total" at bounding box center [376, 512] width 55 height 11
click at [949, 512] on icon at bounding box center [947, 511] width 7 height 9
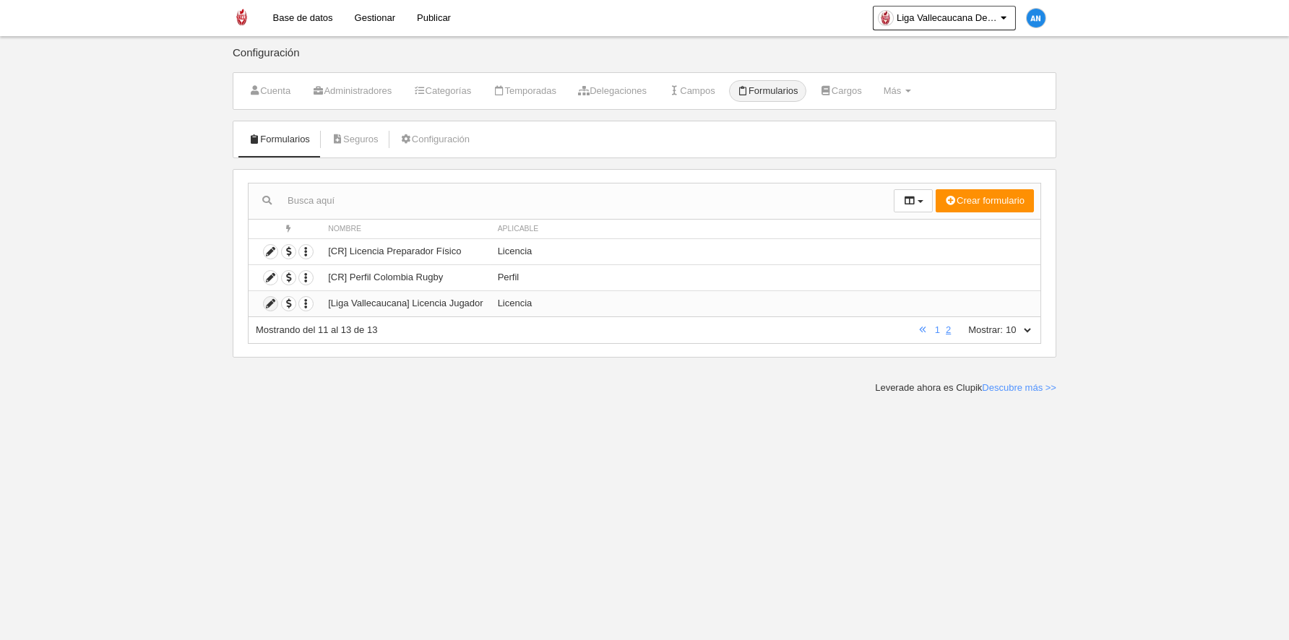
click at [265, 305] on icon at bounding box center [271, 304] width 14 height 14
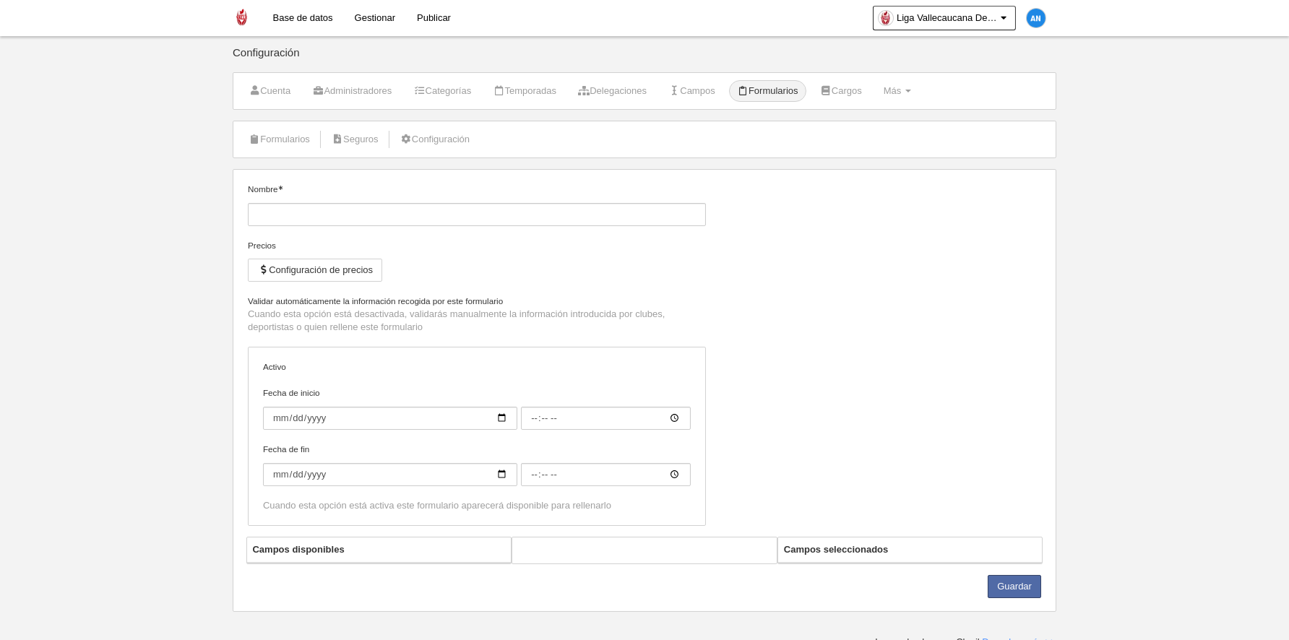
type input "[Liga Vallecaucana] Licencia Jugador"
checkbox input "true"
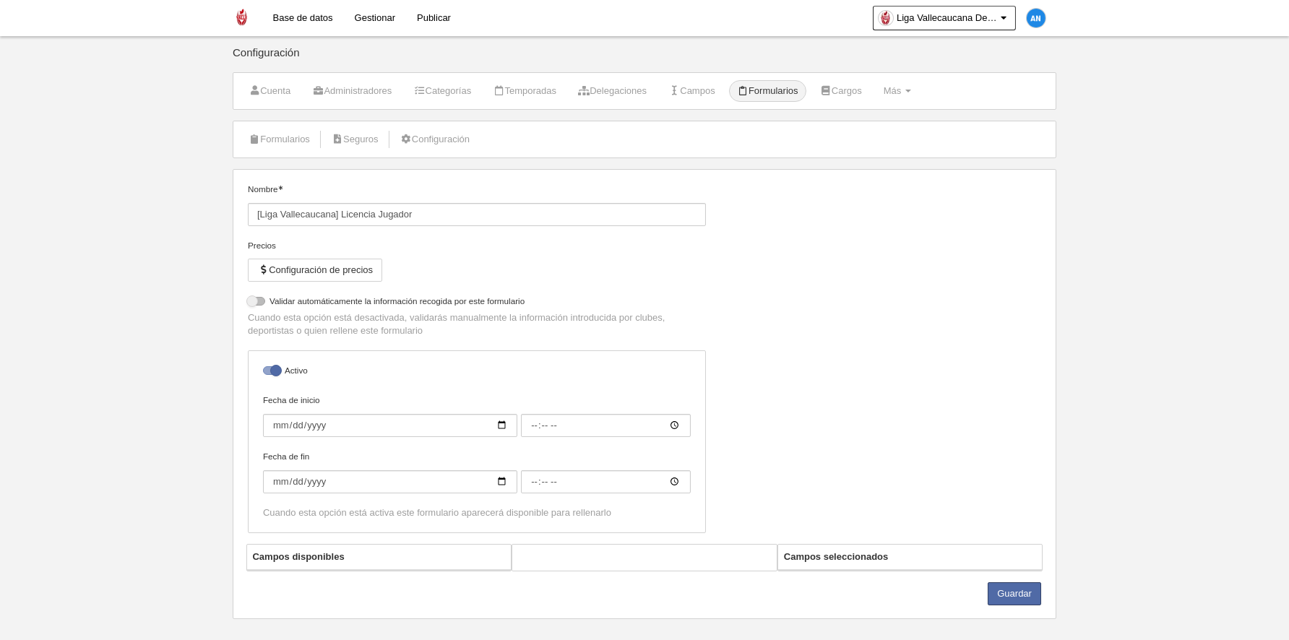
select select "selected"
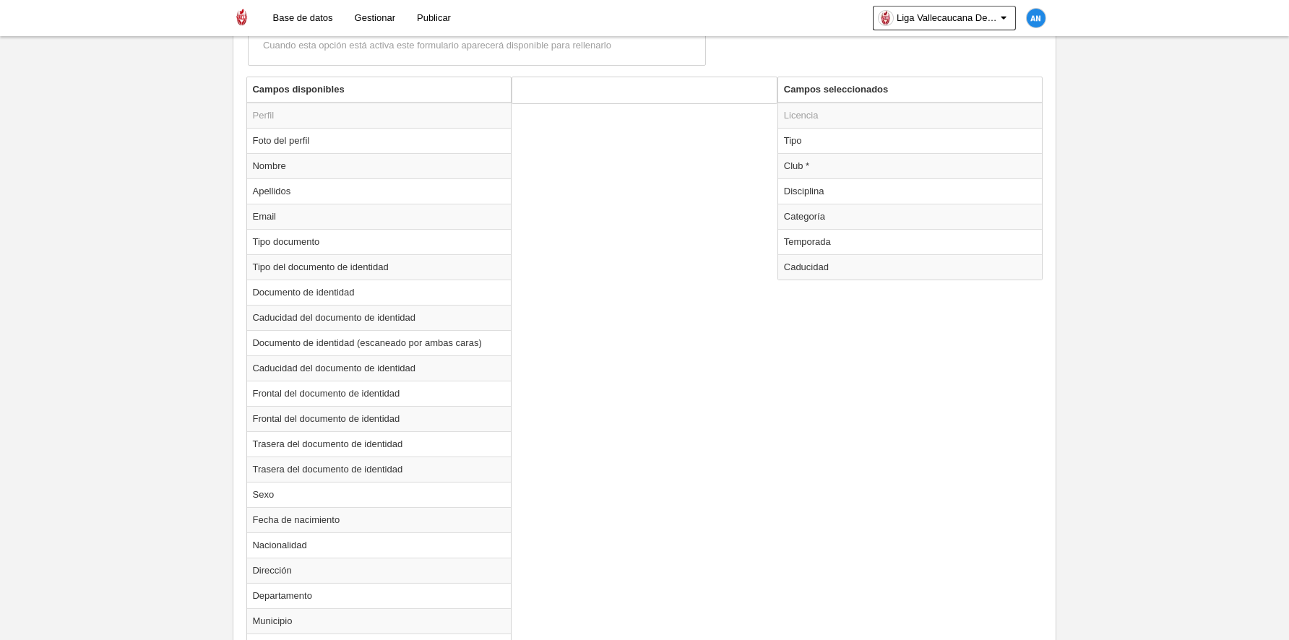
scroll to position [506, 0]
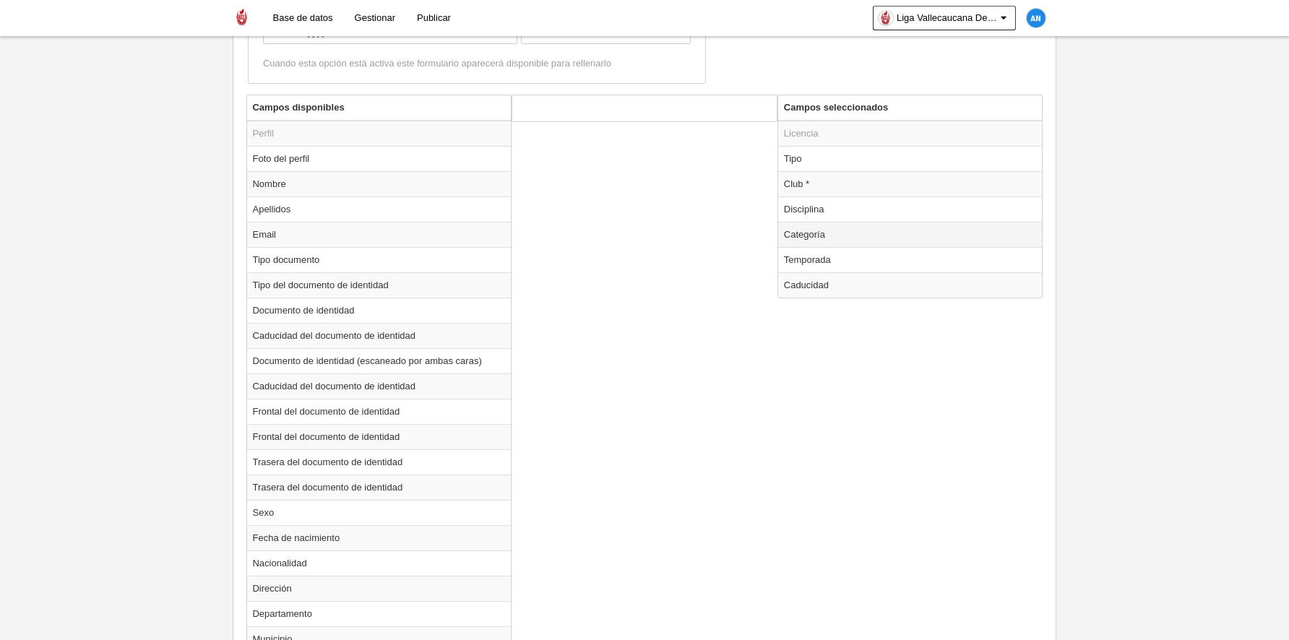
click at [858, 239] on td "Categoría" at bounding box center [910, 234] width 265 height 25
radio input "true"
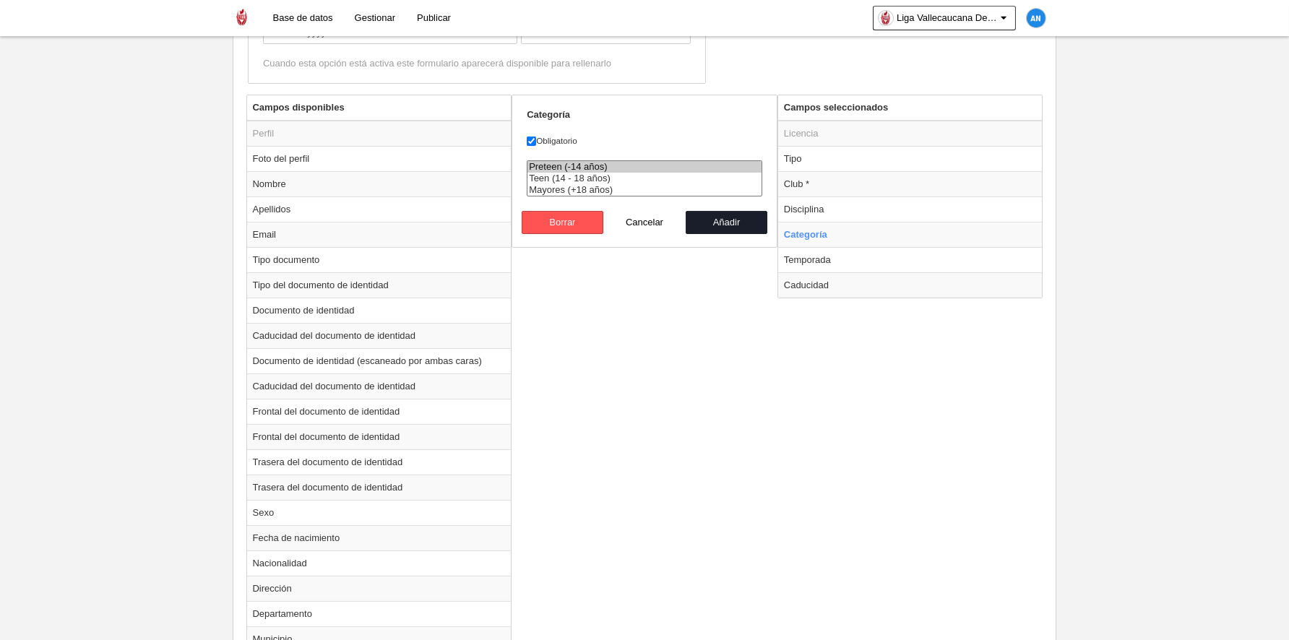
click at [627, 164] on option "Preteen (-14 años)" at bounding box center [645, 167] width 234 height 12
select select "15080"
click at [739, 228] on button "Añadir" at bounding box center [727, 222] width 82 height 23
radio input "false"
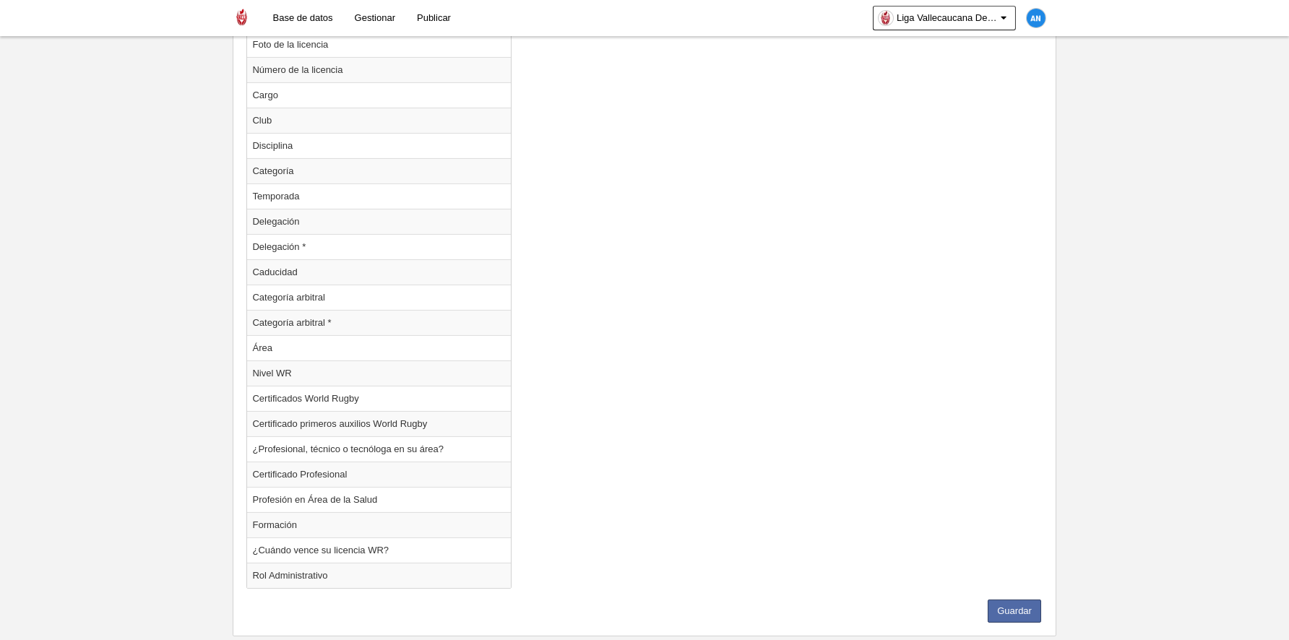
scroll to position [1384, 0]
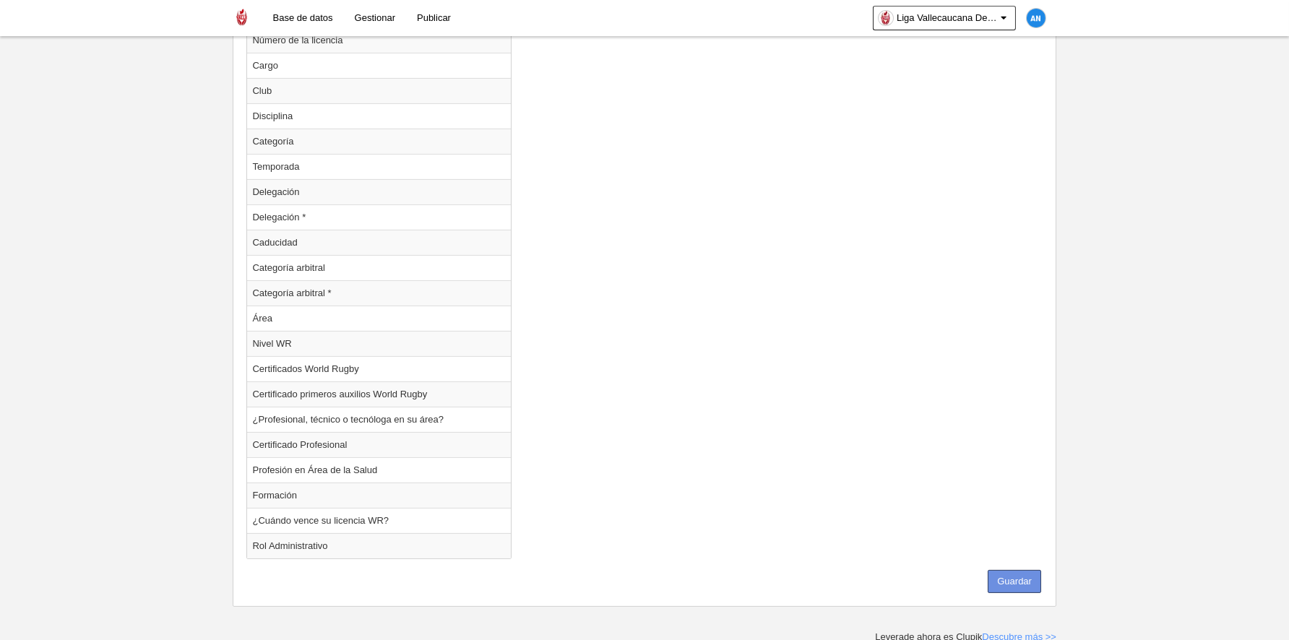
click at [1014, 587] on button "Guardar" at bounding box center [1014, 581] width 53 height 23
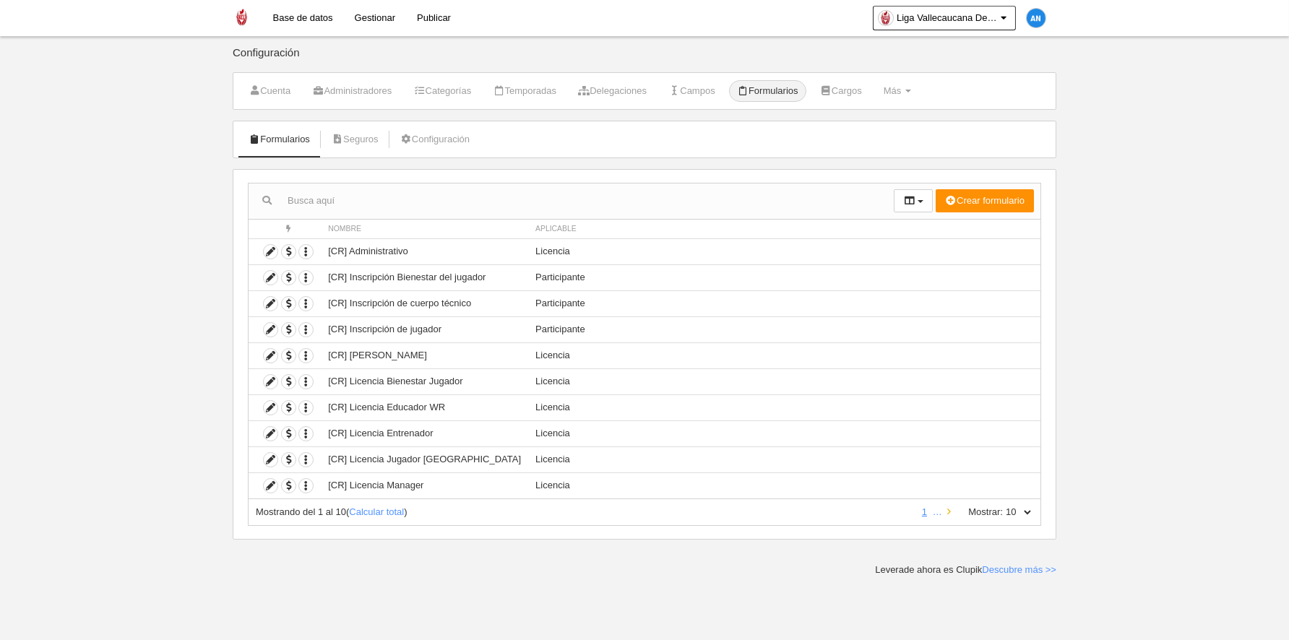
click at [948, 511] on link at bounding box center [949, 512] width 9 height 11
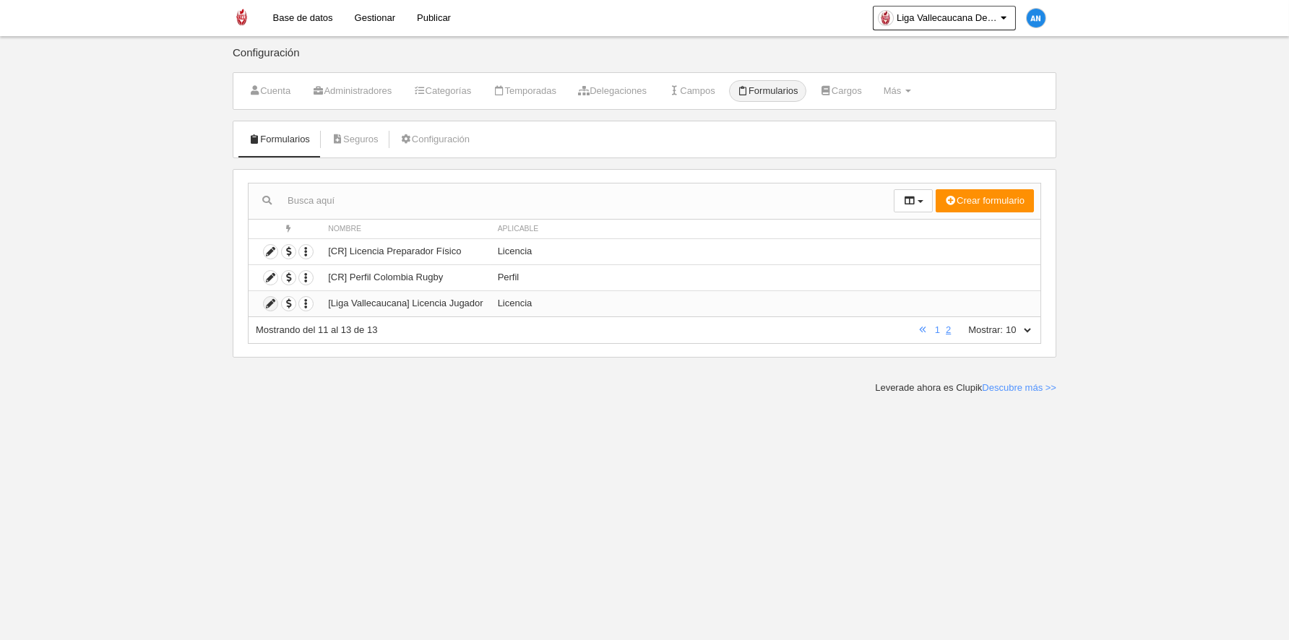
click at [268, 302] on icon at bounding box center [271, 304] width 14 height 14
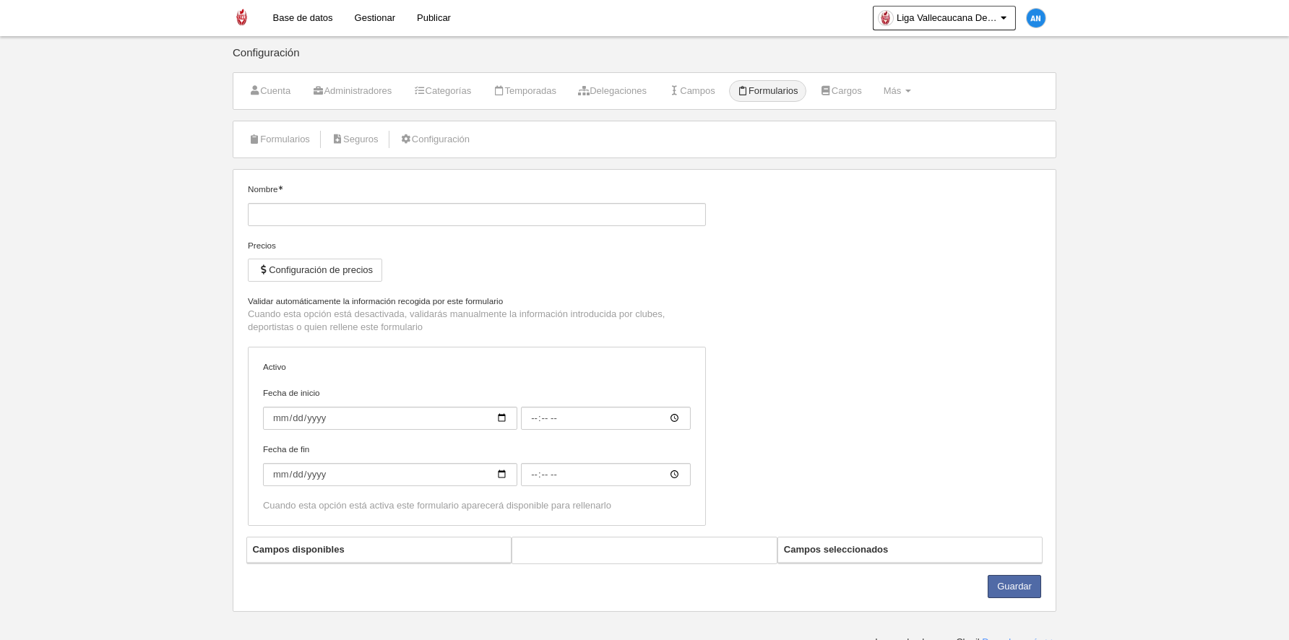
type input "[Liga Vallecaucana] Licencia Jugador"
checkbox input "true"
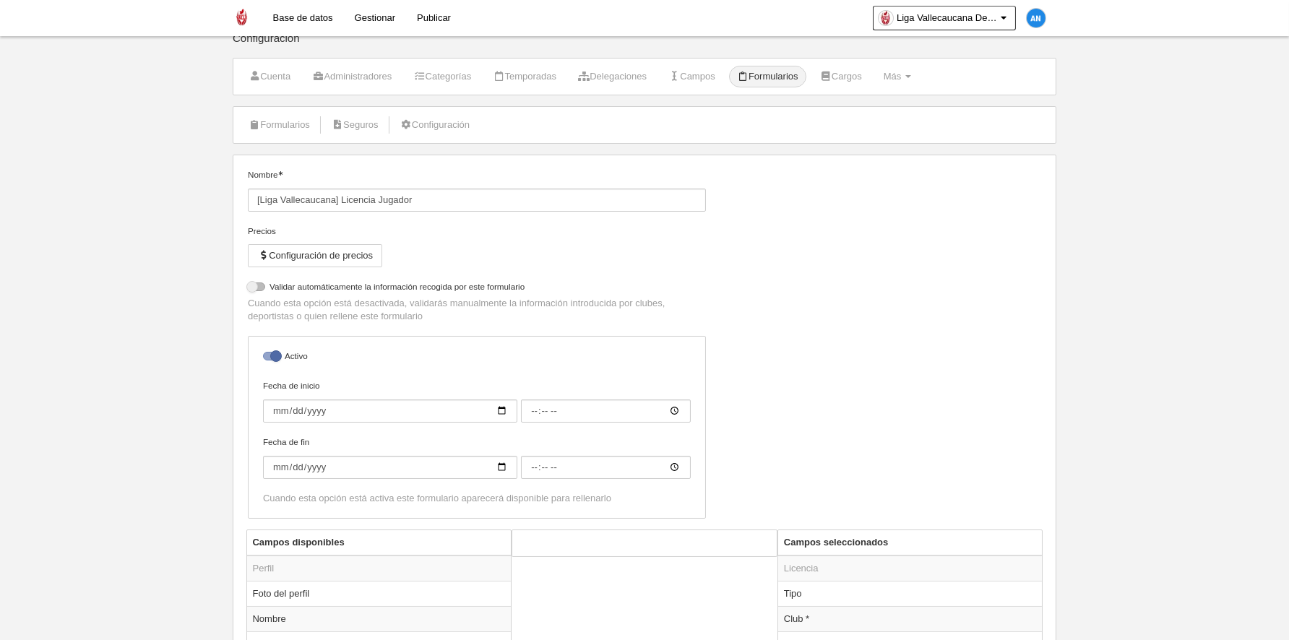
select select "selected"
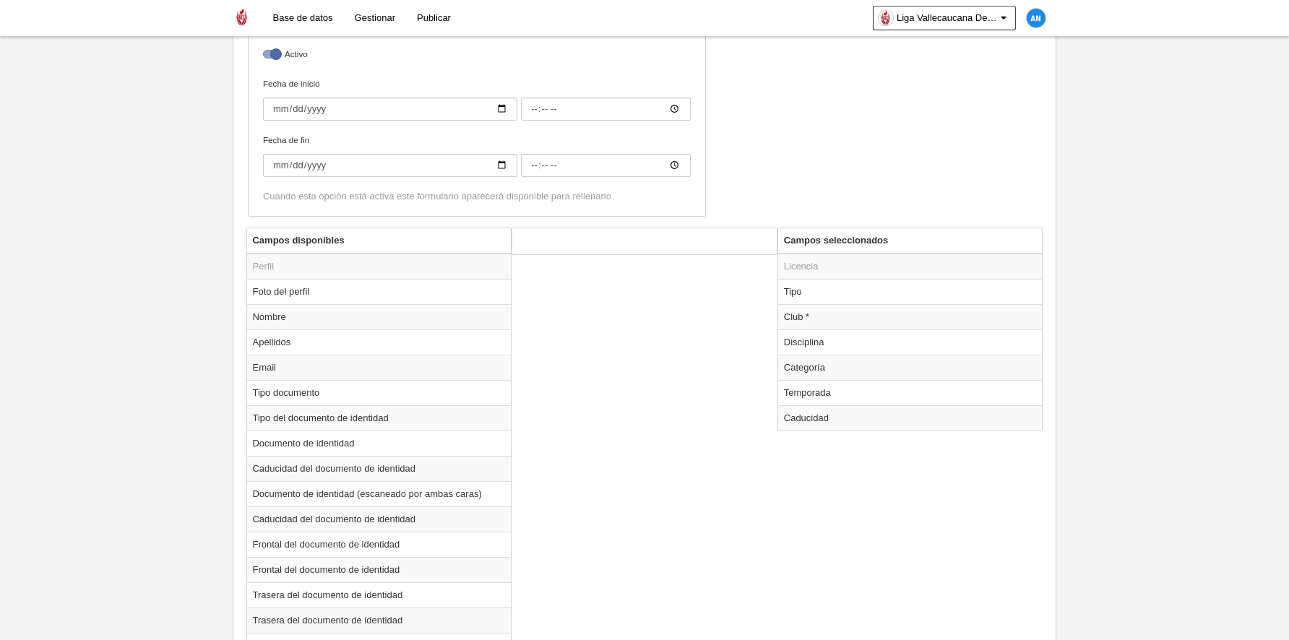
scroll to position [300, 0]
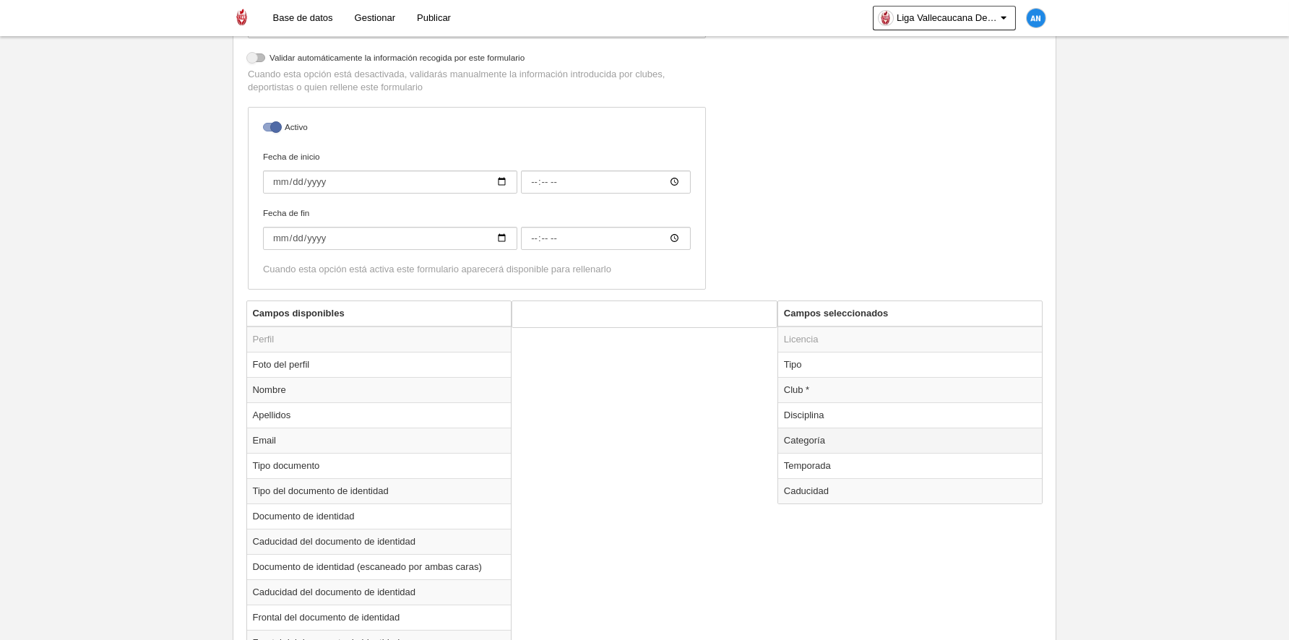
click at [814, 445] on td "Categoría" at bounding box center [910, 440] width 265 height 25
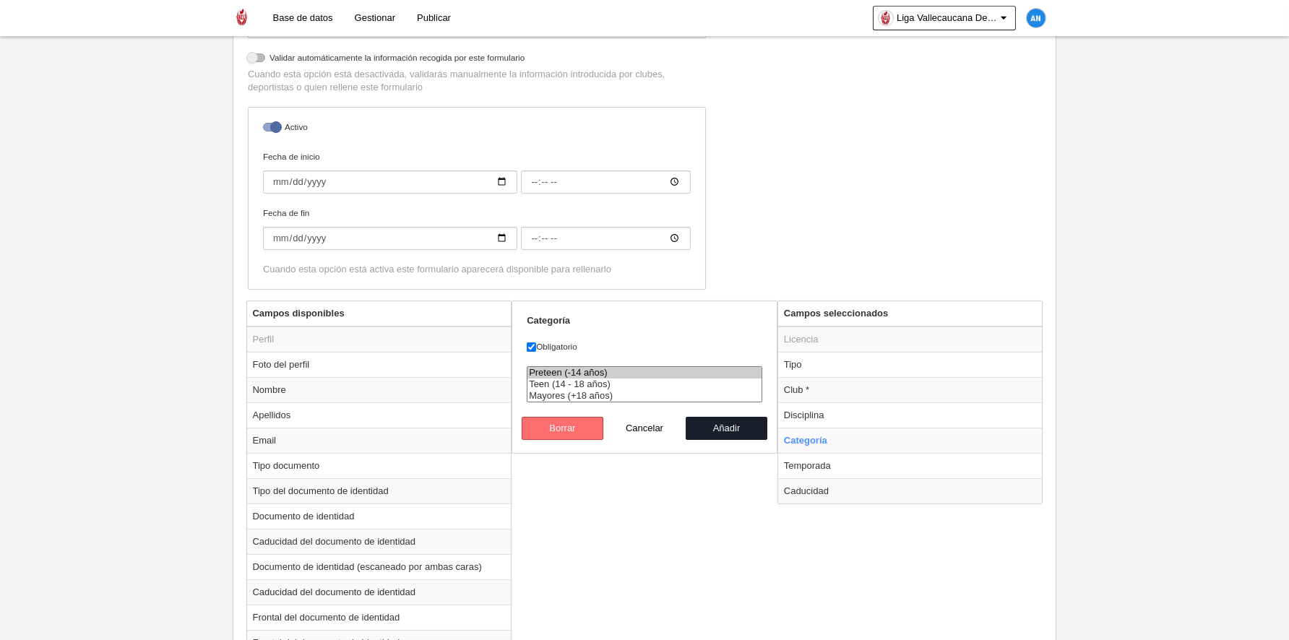
click at [577, 427] on button "Borrar" at bounding box center [563, 428] width 82 height 23
radio input "false"
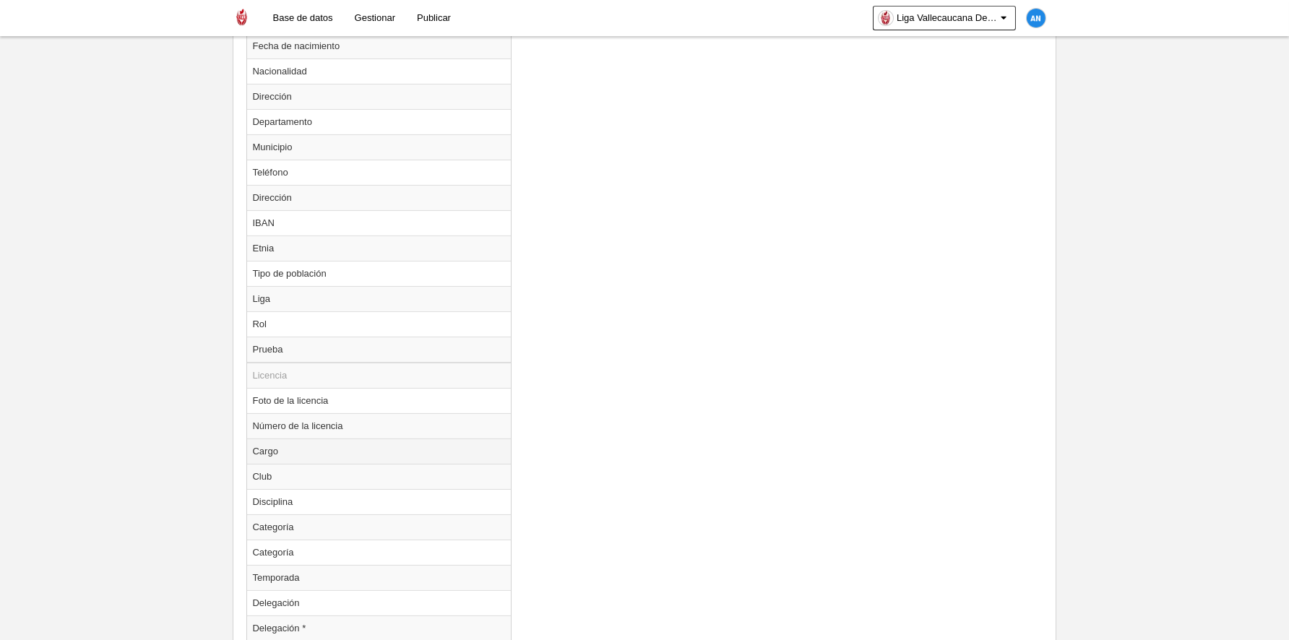
scroll to position [1023, 0]
click at [321, 495] on td "Categoría" at bounding box center [379, 502] width 265 height 25
radio input "true"
select select
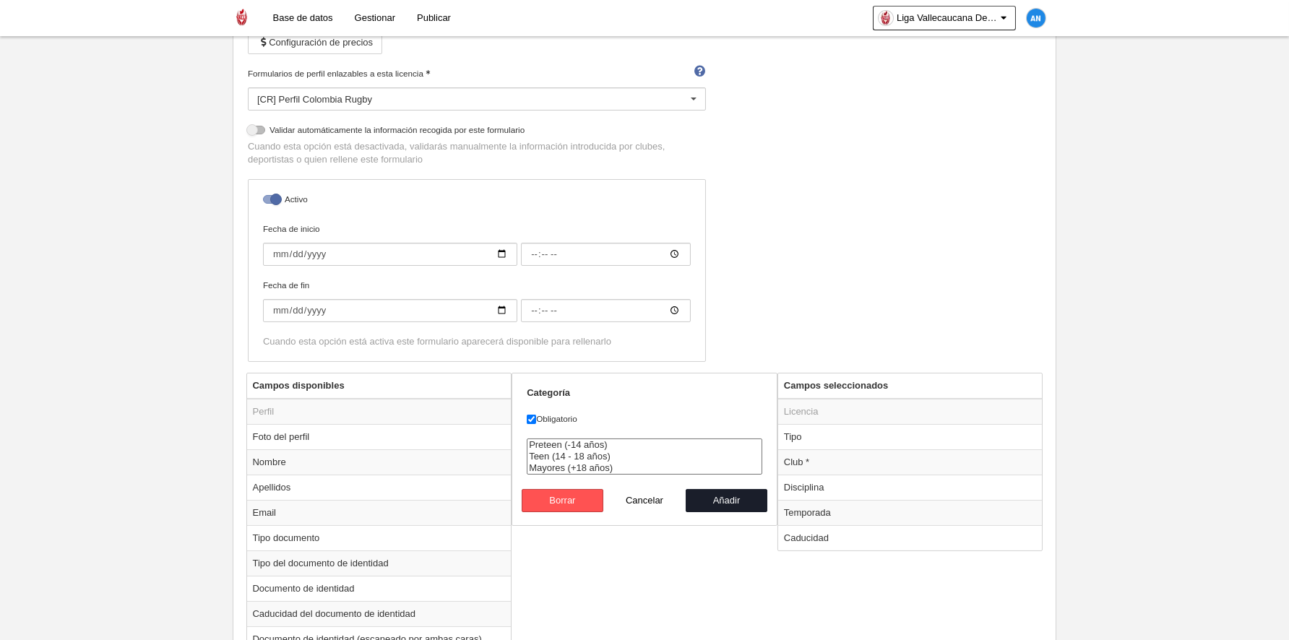
scroll to position [228, 0]
click at [723, 500] on button "Añadir" at bounding box center [727, 500] width 82 height 23
radio input "false"
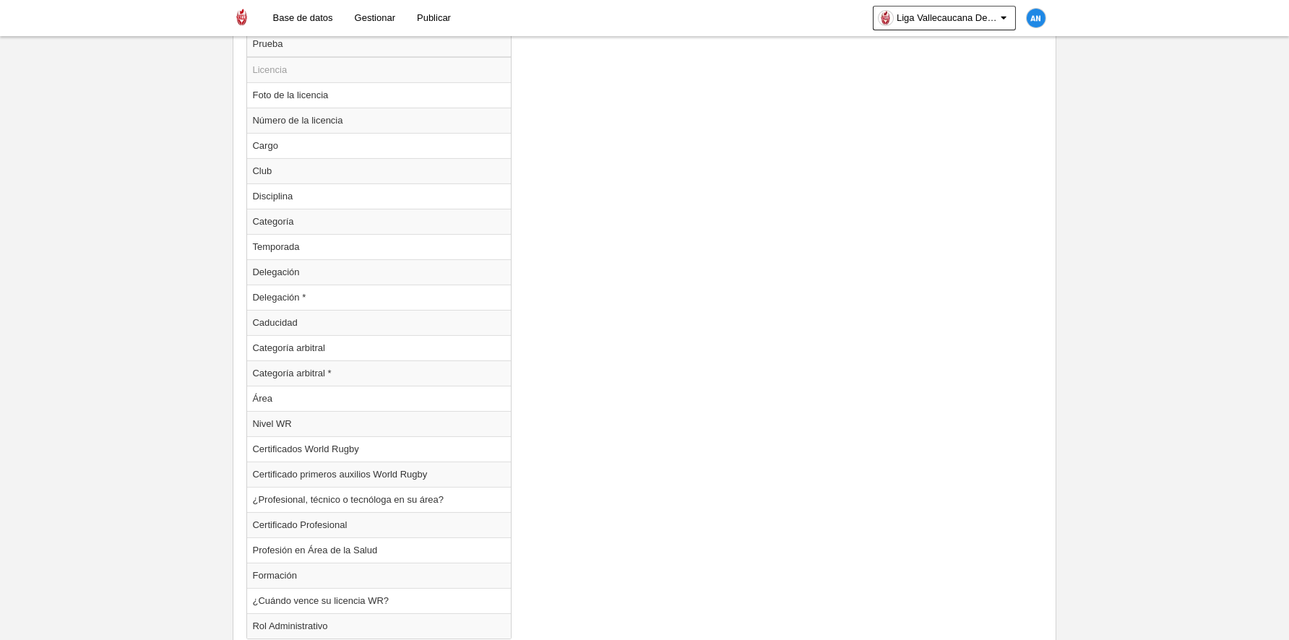
scroll to position [1384, 0]
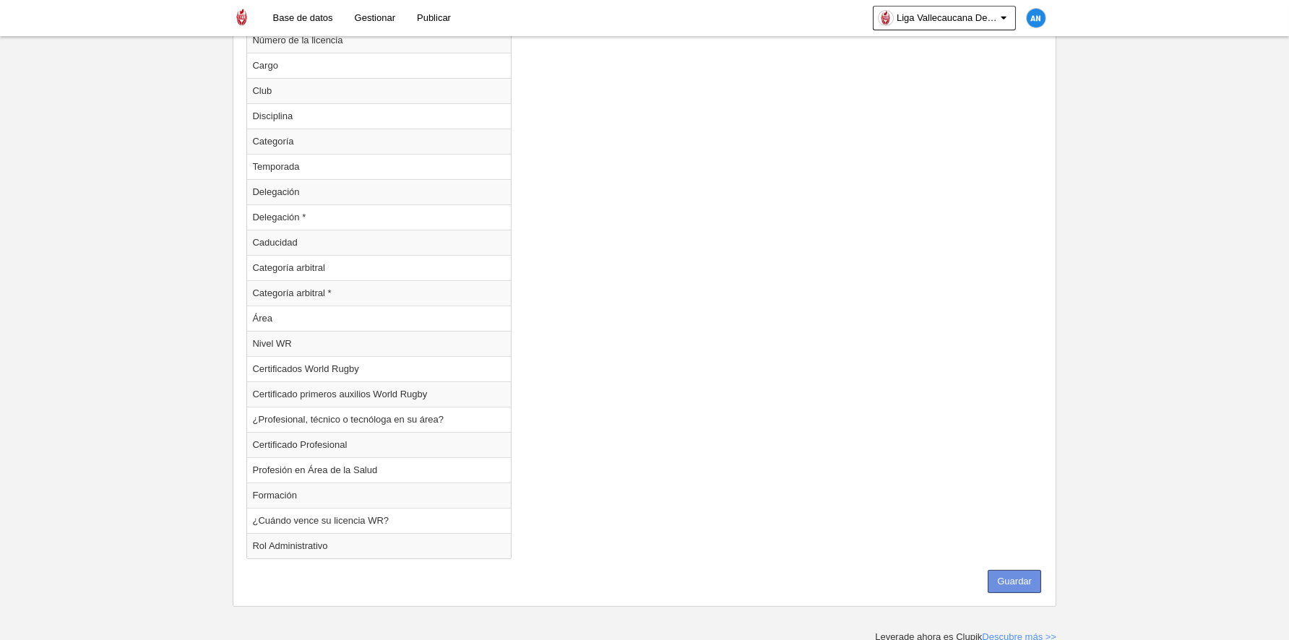
click at [1005, 575] on button "Guardar" at bounding box center [1014, 581] width 53 height 23
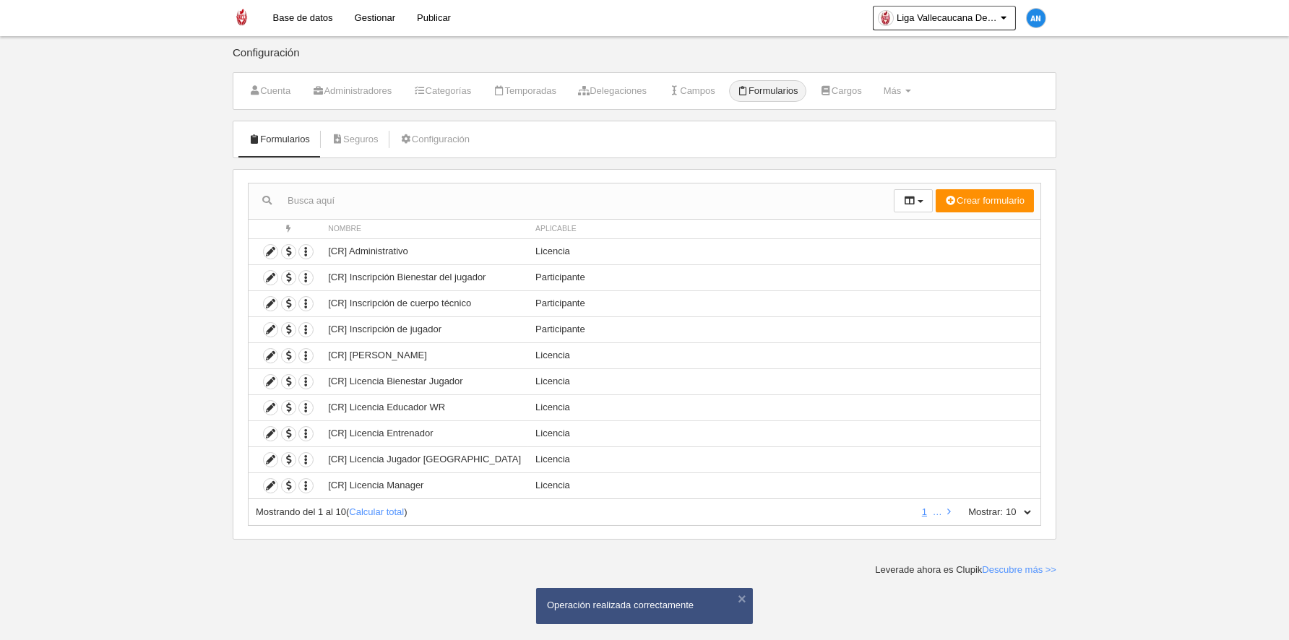
click at [304, 25] on link "Base de datos" at bounding box center [303, 18] width 82 height 36
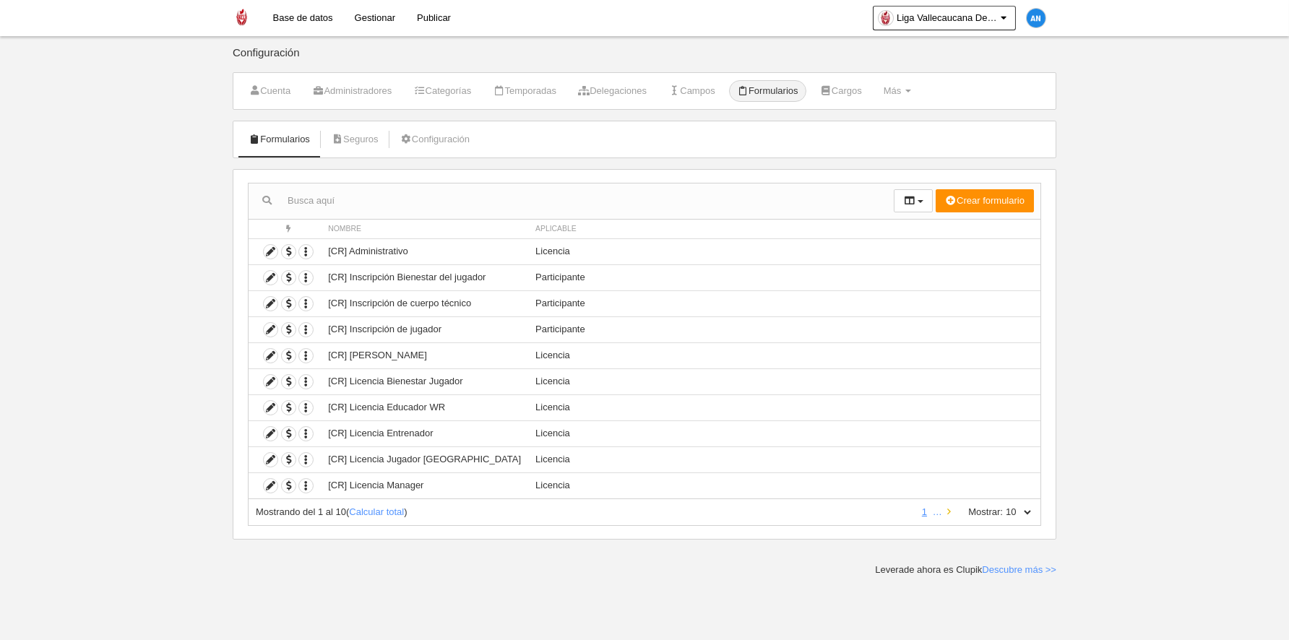
click at [953, 513] on link at bounding box center [949, 512] width 9 height 11
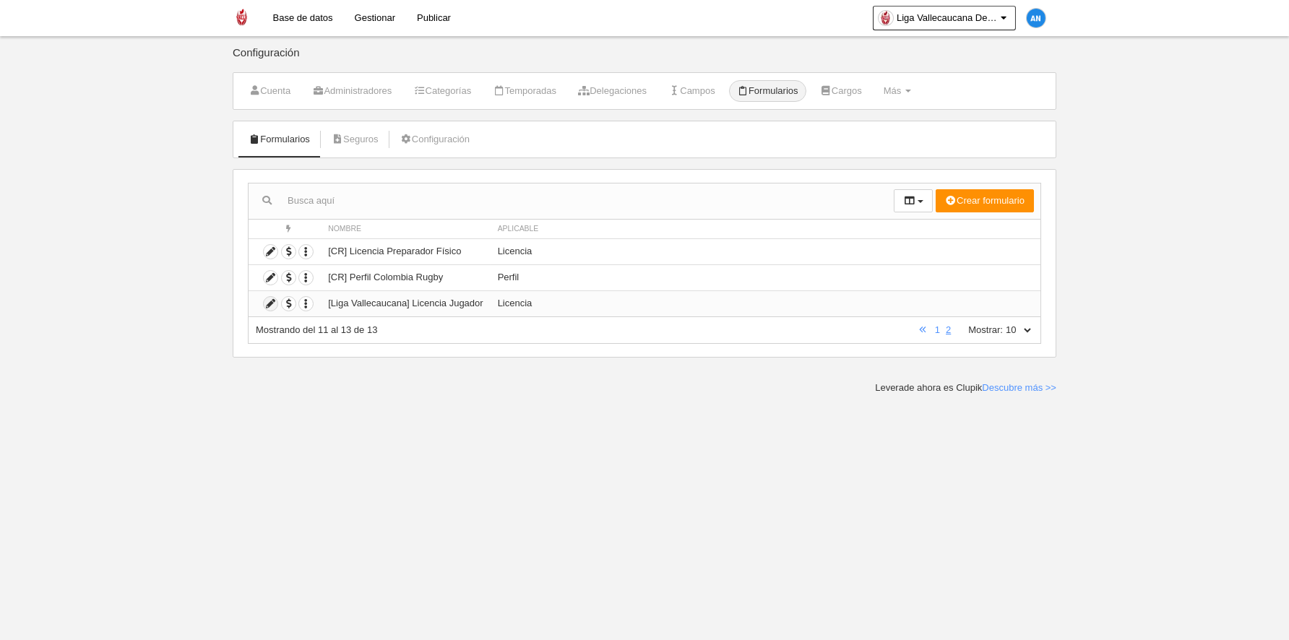
click at [273, 300] on icon at bounding box center [271, 304] width 14 height 14
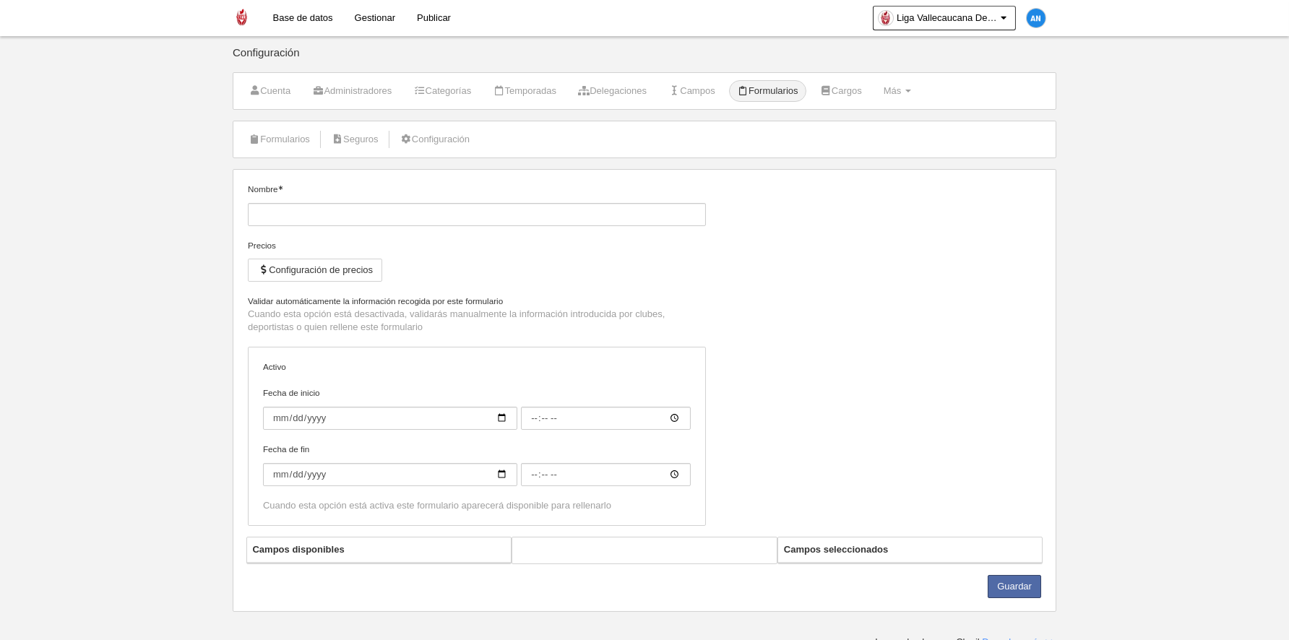
type input "[Liga Vallecaucana] Licencia Jugador"
checkbox input "true"
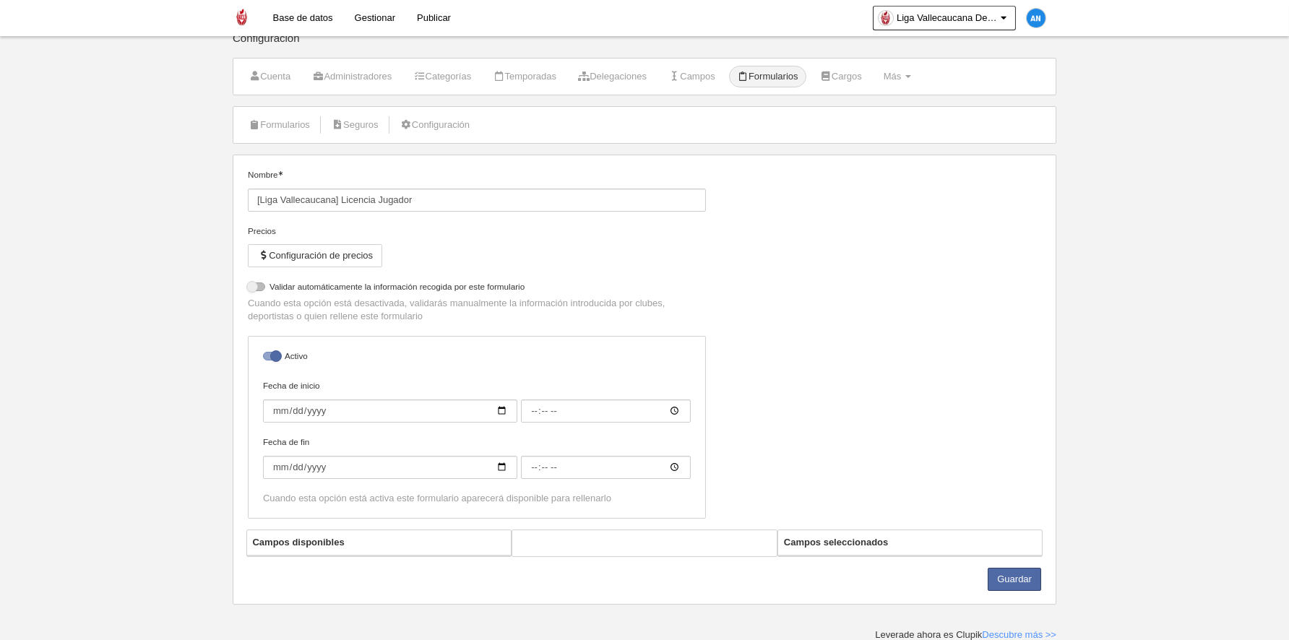
select select "selected"
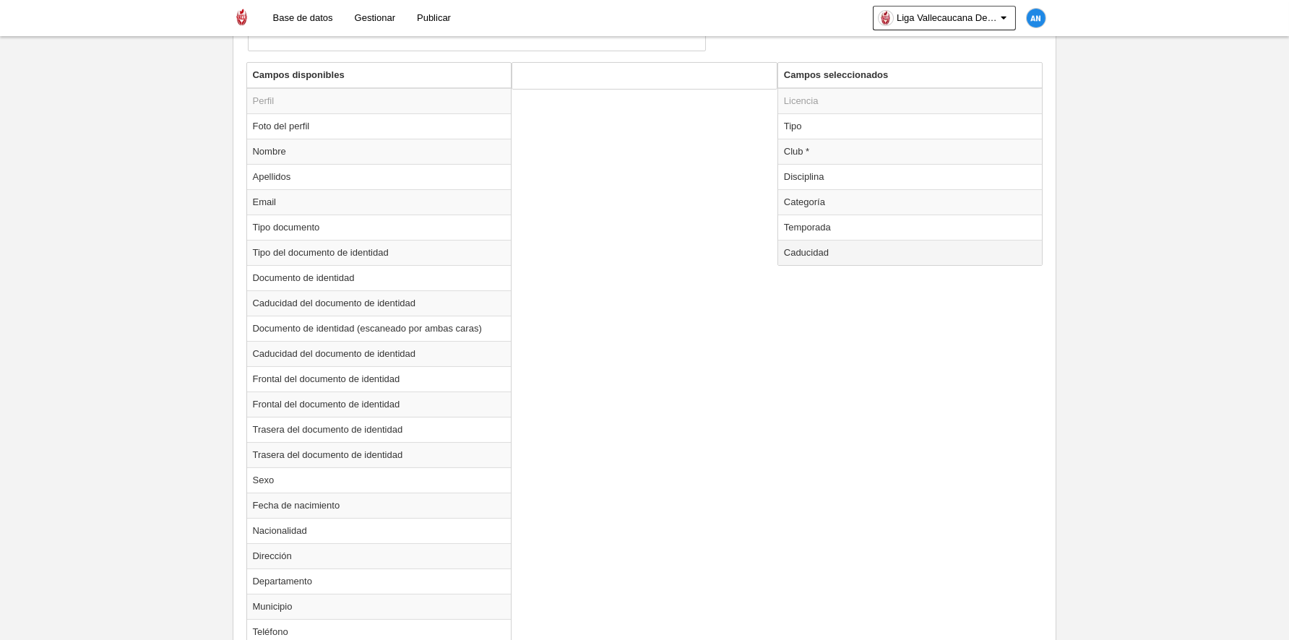
scroll to position [448, 0]
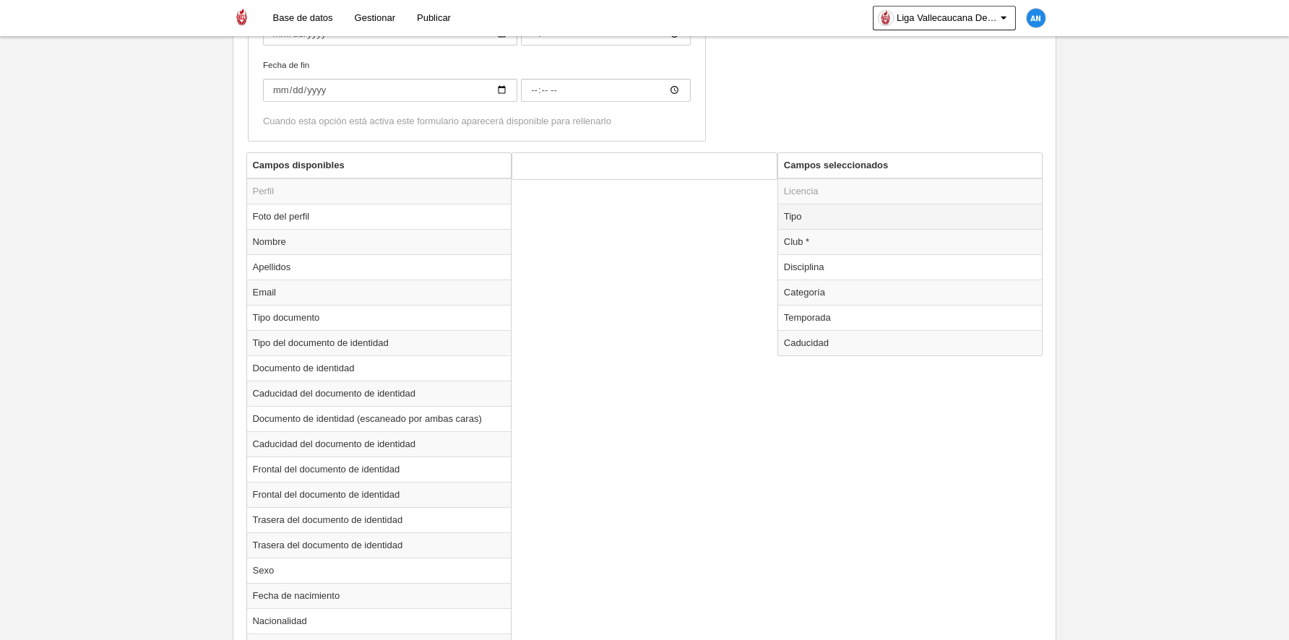
click at [830, 214] on td "Tipo" at bounding box center [910, 216] width 265 height 25
radio input "true"
select select "player"
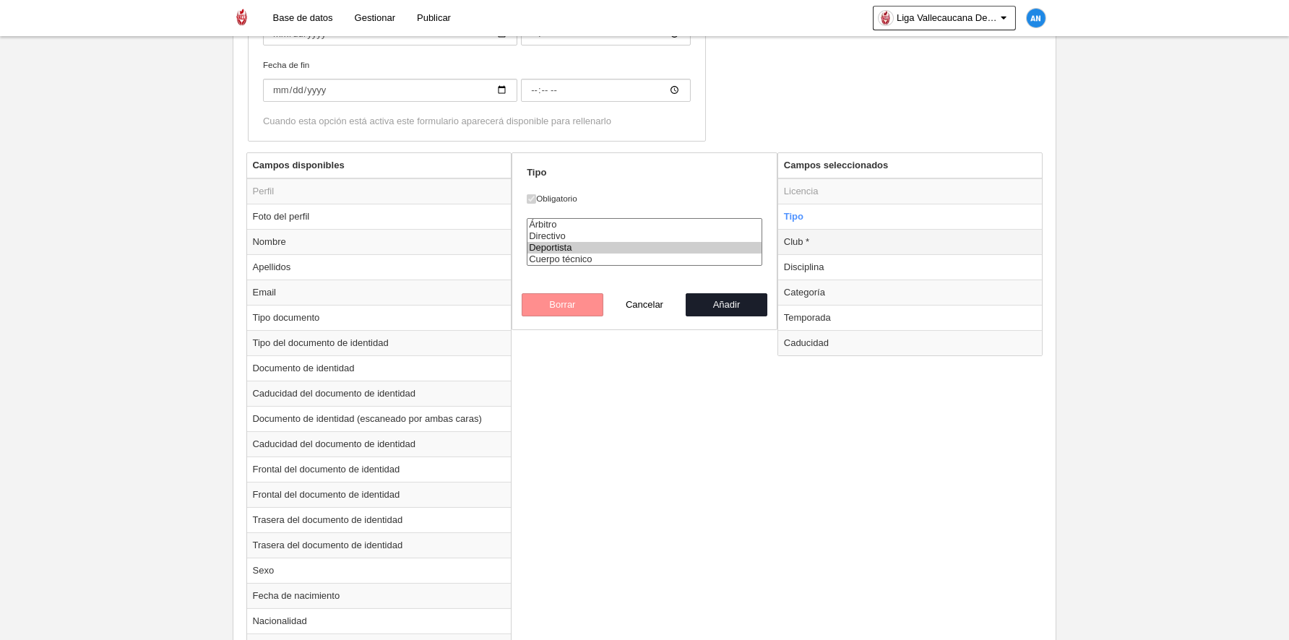
click at [828, 239] on td "Club *" at bounding box center [910, 241] width 265 height 25
radio input "false"
radio input "true"
select select
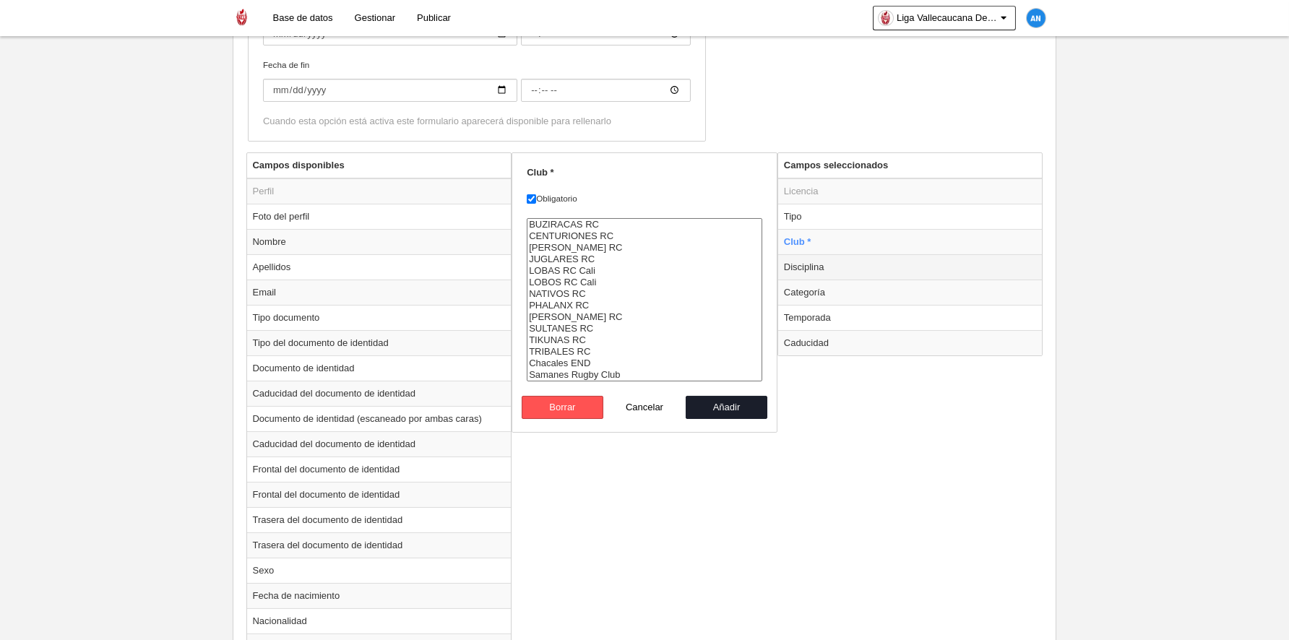
click at [830, 262] on td "Disciplina" at bounding box center [910, 266] width 265 height 25
radio input "false"
radio input "true"
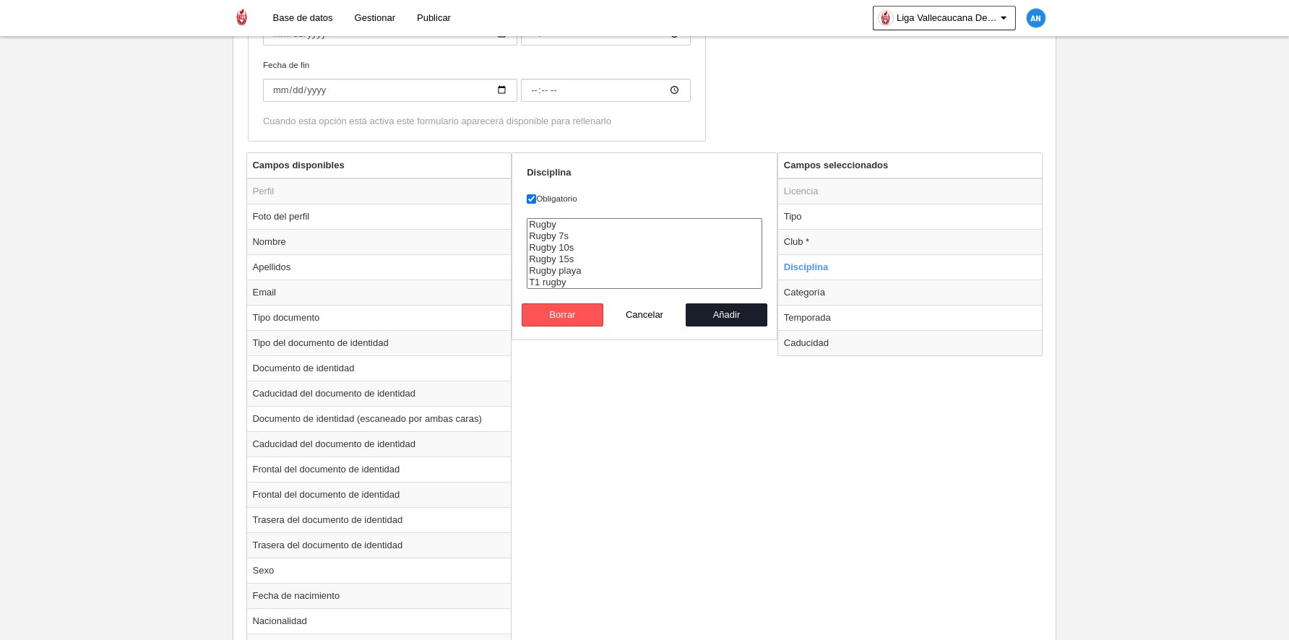
select select "18"
click at [549, 225] on option "Rugby" at bounding box center [645, 225] width 234 height 12
click at [742, 312] on button "Añadir" at bounding box center [727, 315] width 82 height 23
radio input "false"
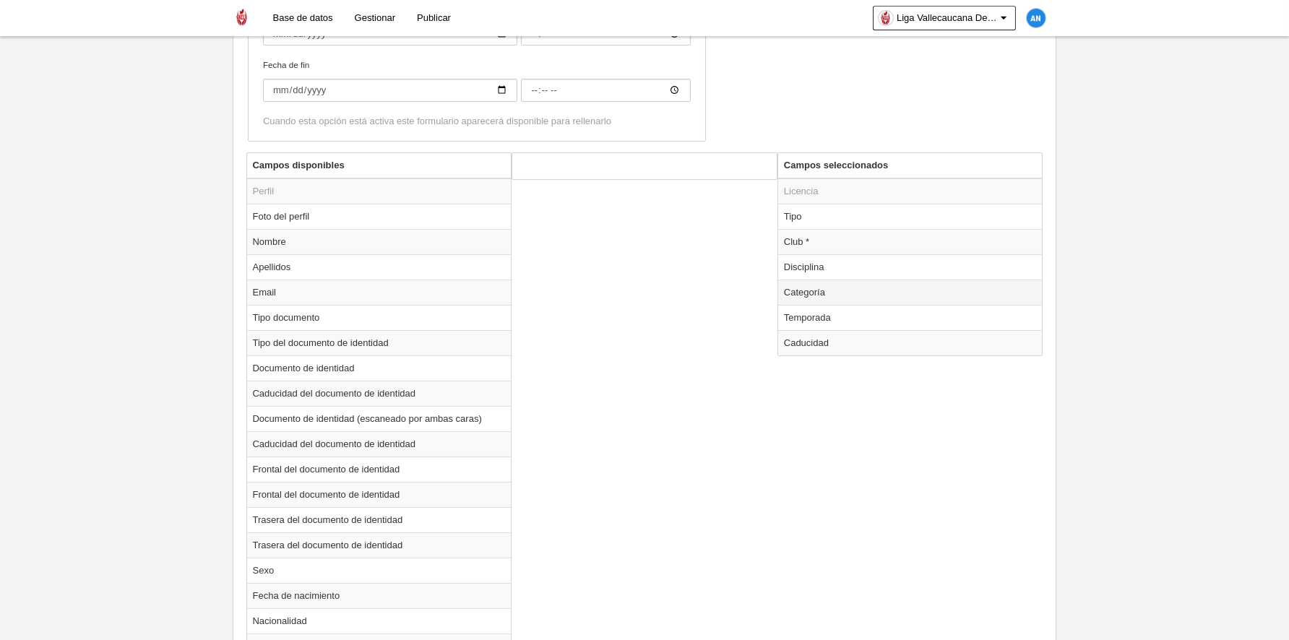
click at [859, 296] on td "Categoría" at bounding box center [910, 292] width 265 height 25
radio input "true"
select select
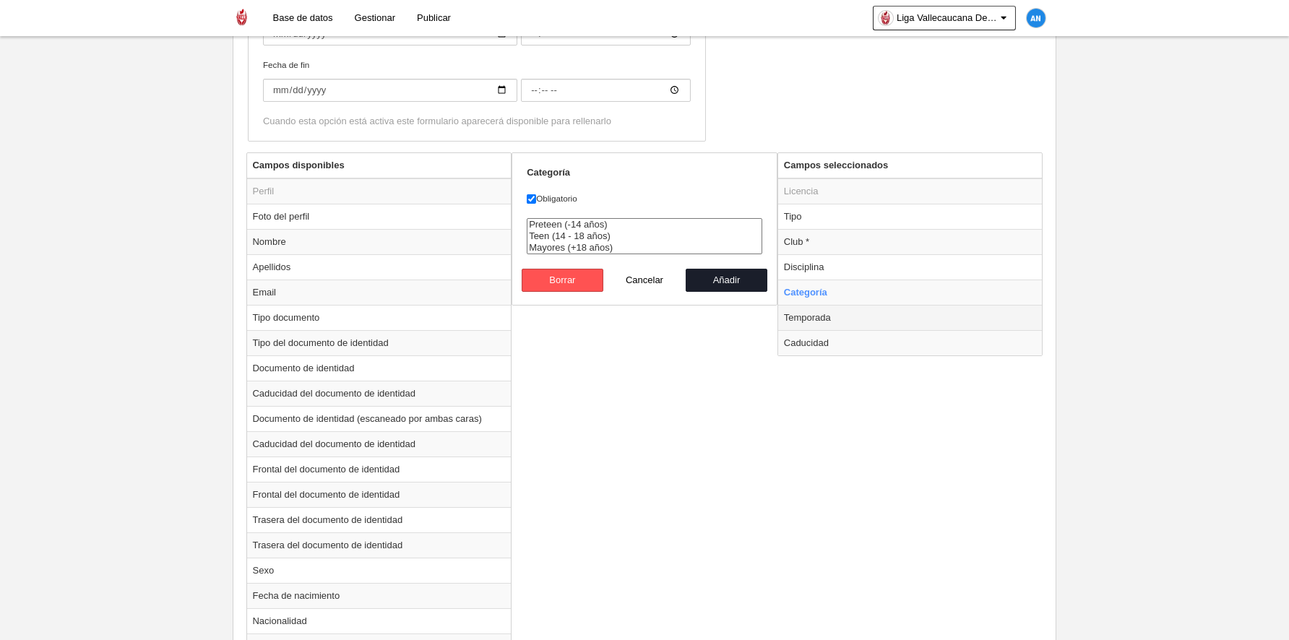
click at [856, 315] on td "Temporada" at bounding box center [910, 317] width 265 height 25
radio input "false"
radio input "true"
select select "8164"
click at [850, 346] on td "Caducidad" at bounding box center [910, 342] width 265 height 25
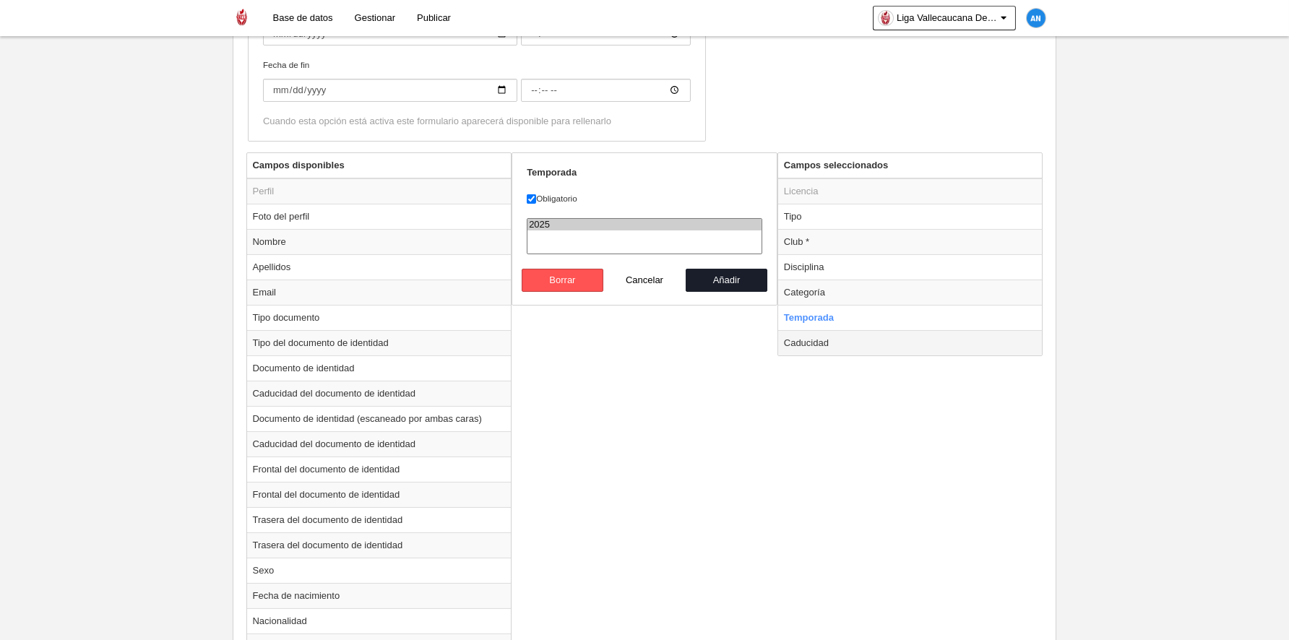
radio input "false"
radio input "true"
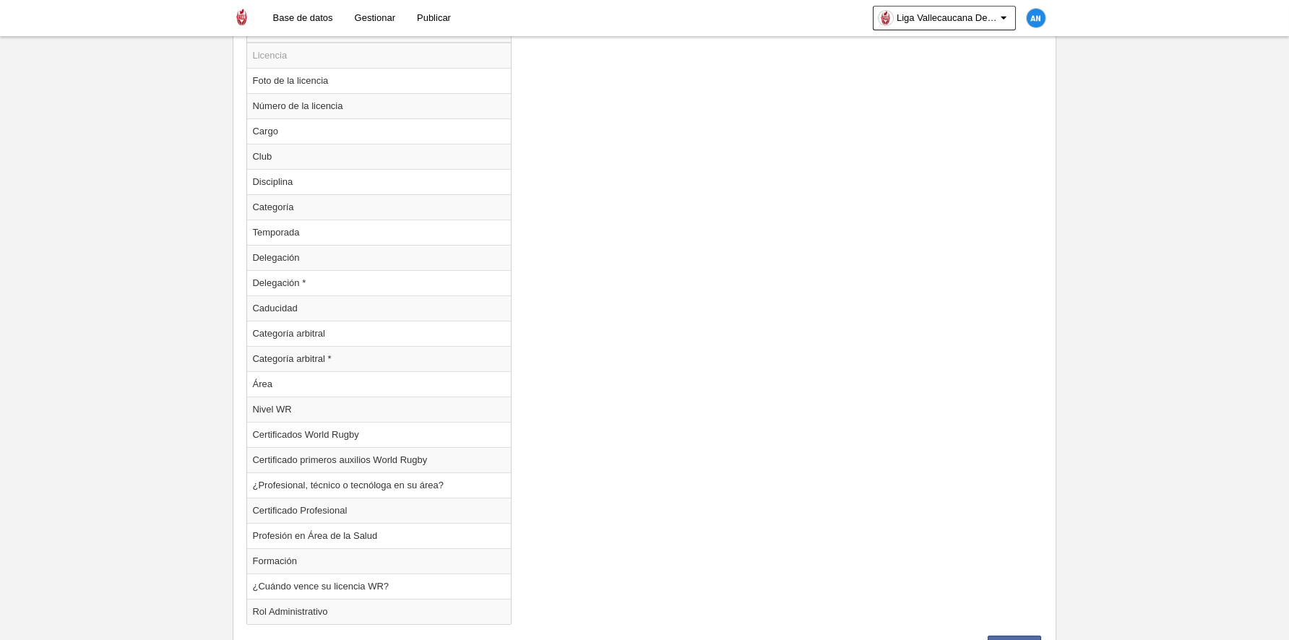
scroll to position [1384, 0]
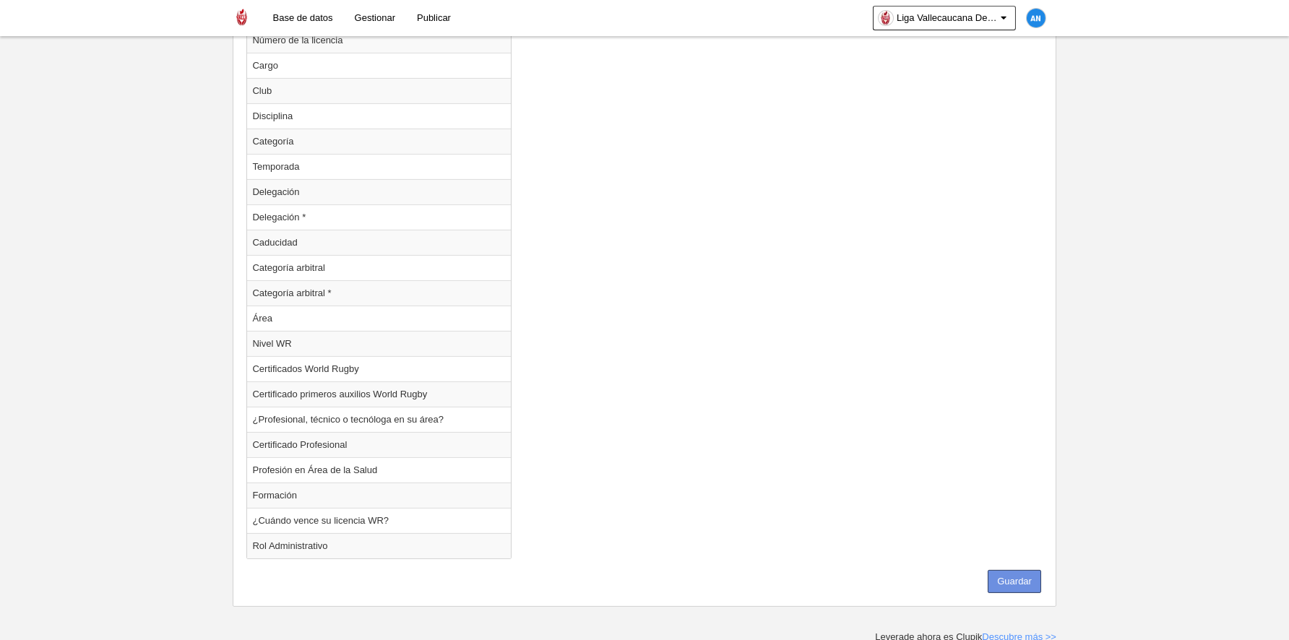
click at [993, 583] on button "Guardar" at bounding box center [1014, 581] width 53 height 23
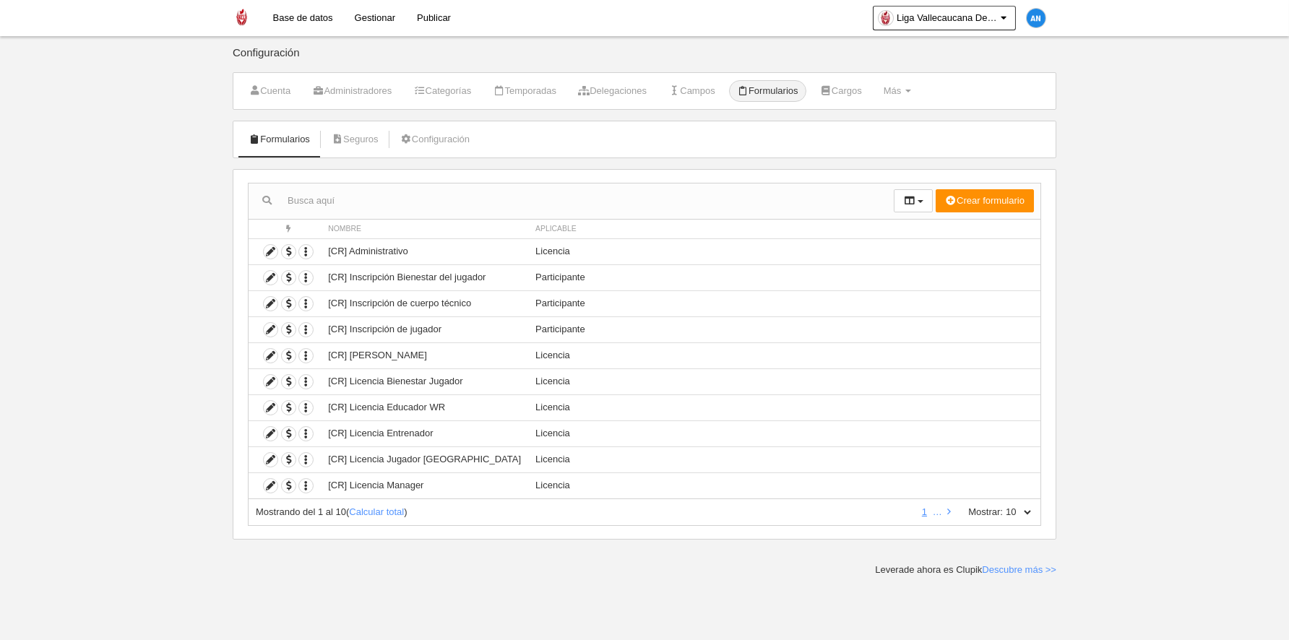
click at [285, 22] on link "Base de datos" at bounding box center [303, 18] width 82 height 36
